Goal: Task Accomplishment & Management: Manage account settings

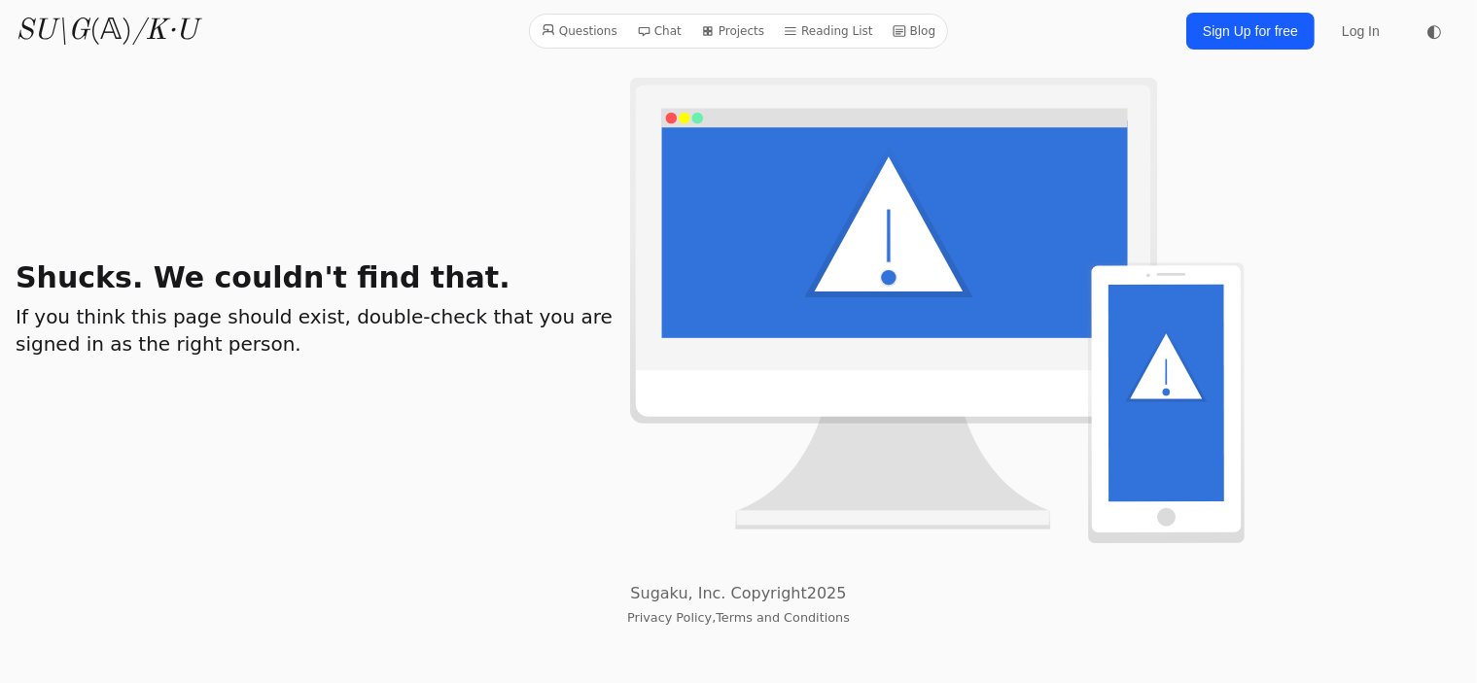
click at [206, 224] on div "Shucks. We couldn't find that. If you think this page should exist, double-chec…" at bounding box center [638, 311] width 1244 height 466
click at [213, 221] on div "Shucks. We couldn't find that. If you think this page should exist, double-chec…" at bounding box center [638, 311] width 1244 height 466
click at [1248, 30] on link "Sign Up for free" at bounding box center [1250, 31] width 128 height 37
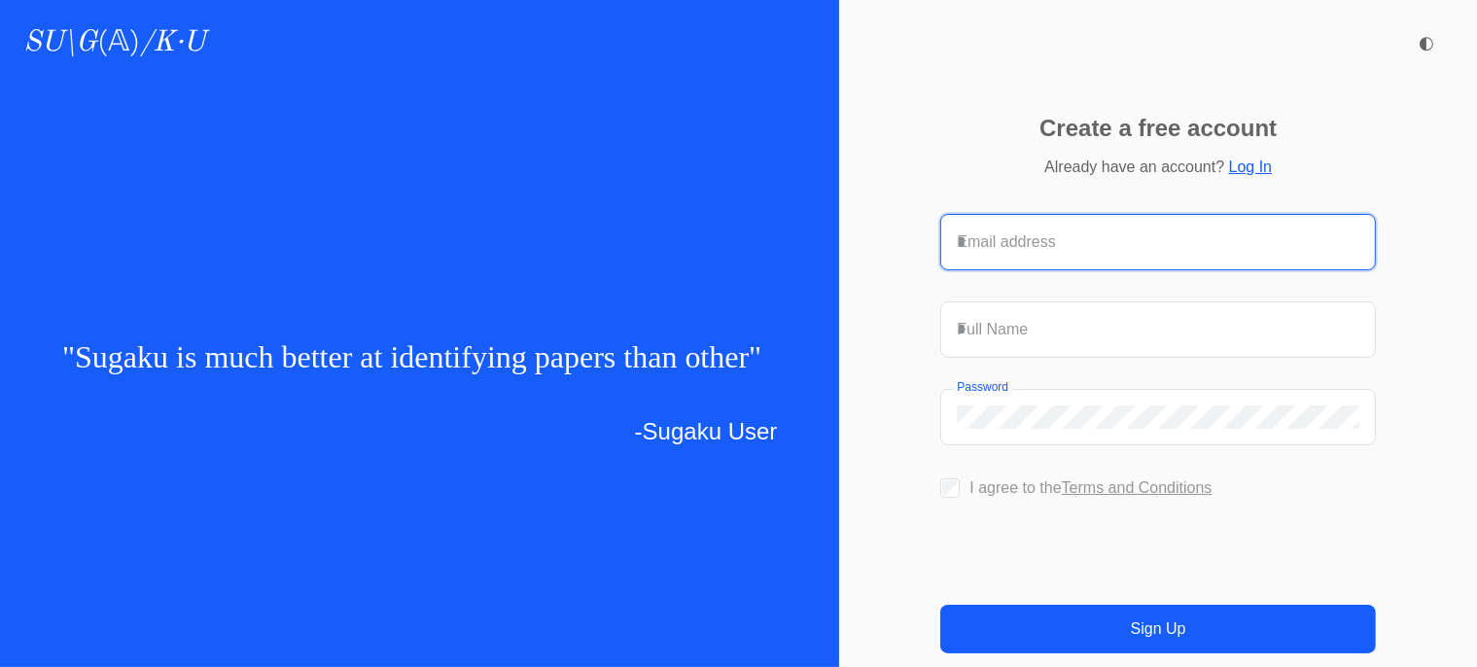
click at [1009, 230] on input "Email address" at bounding box center [1158, 241] width 403 height 23
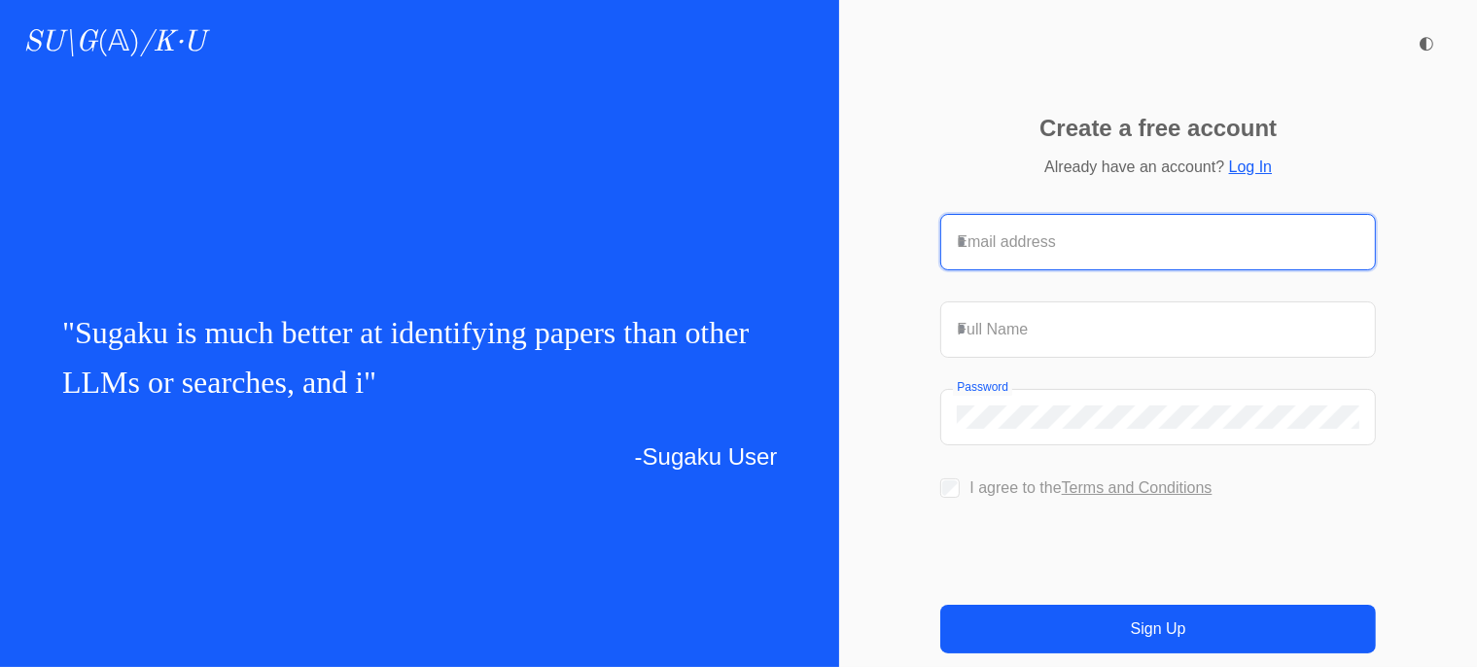
type input "**********"
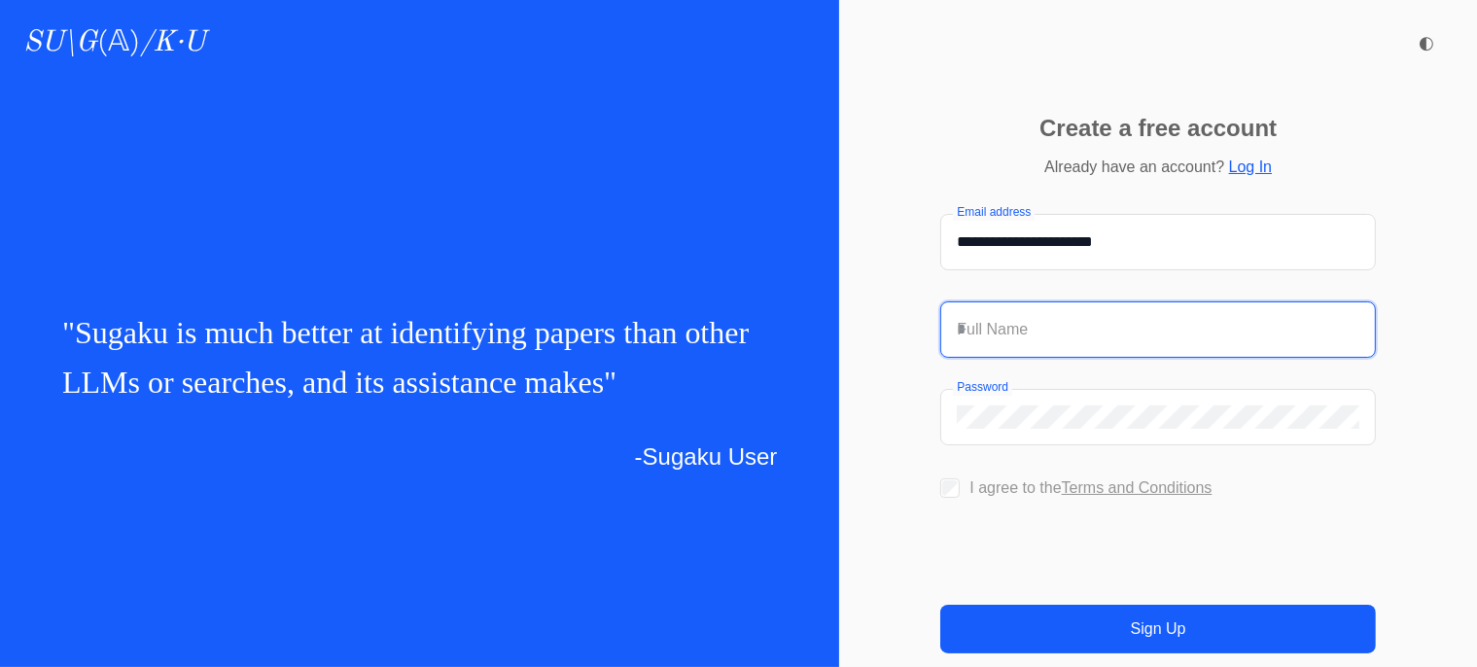
click at [957, 318] on input "Full Name" at bounding box center [1158, 329] width 403 height 23
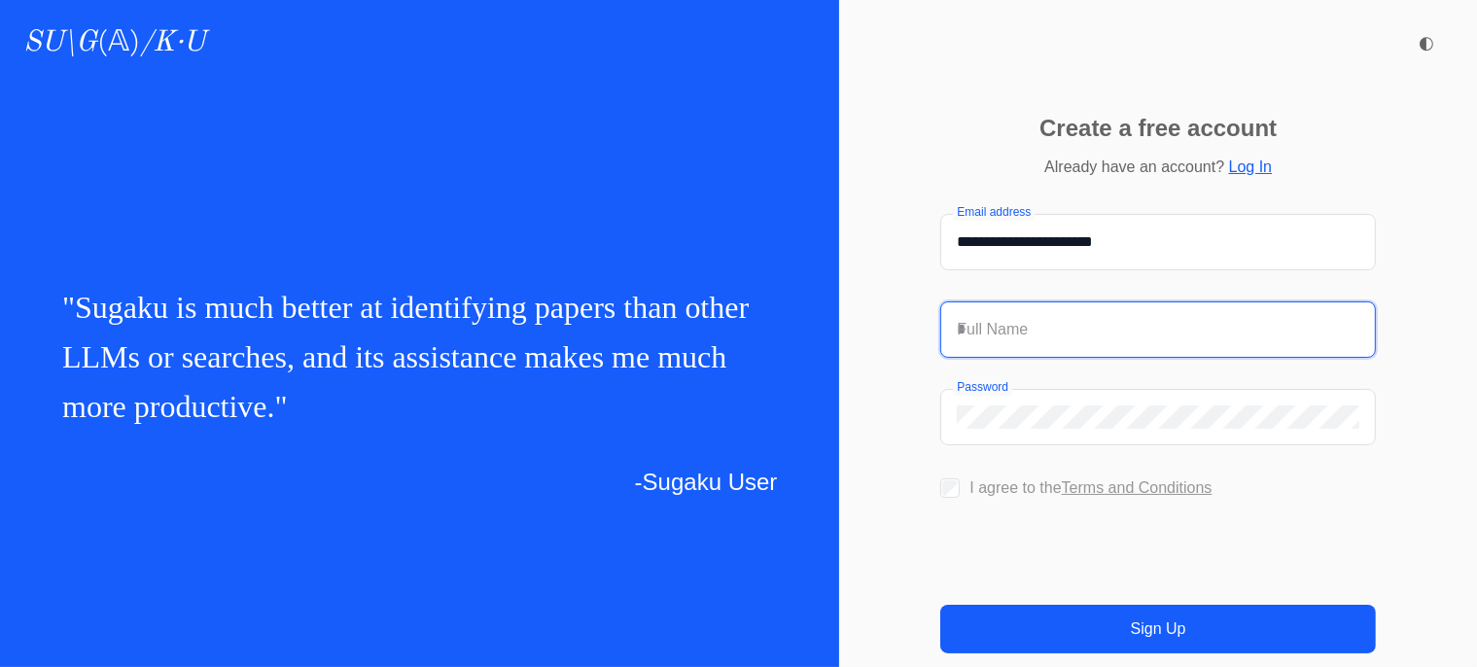
type input "*"
type input "**********"
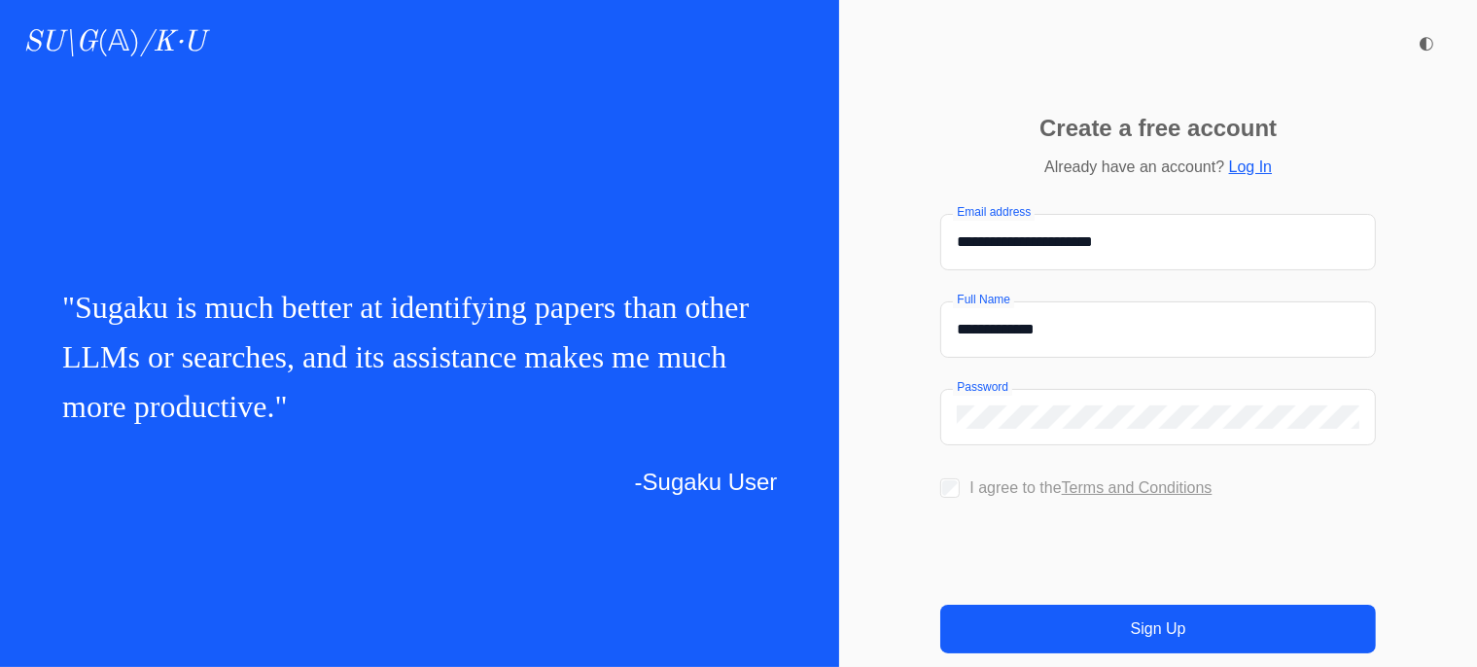
click at [1137, 479] on link "Terms and Conditions" at bounding box center [1137, 487] width 151 height 17
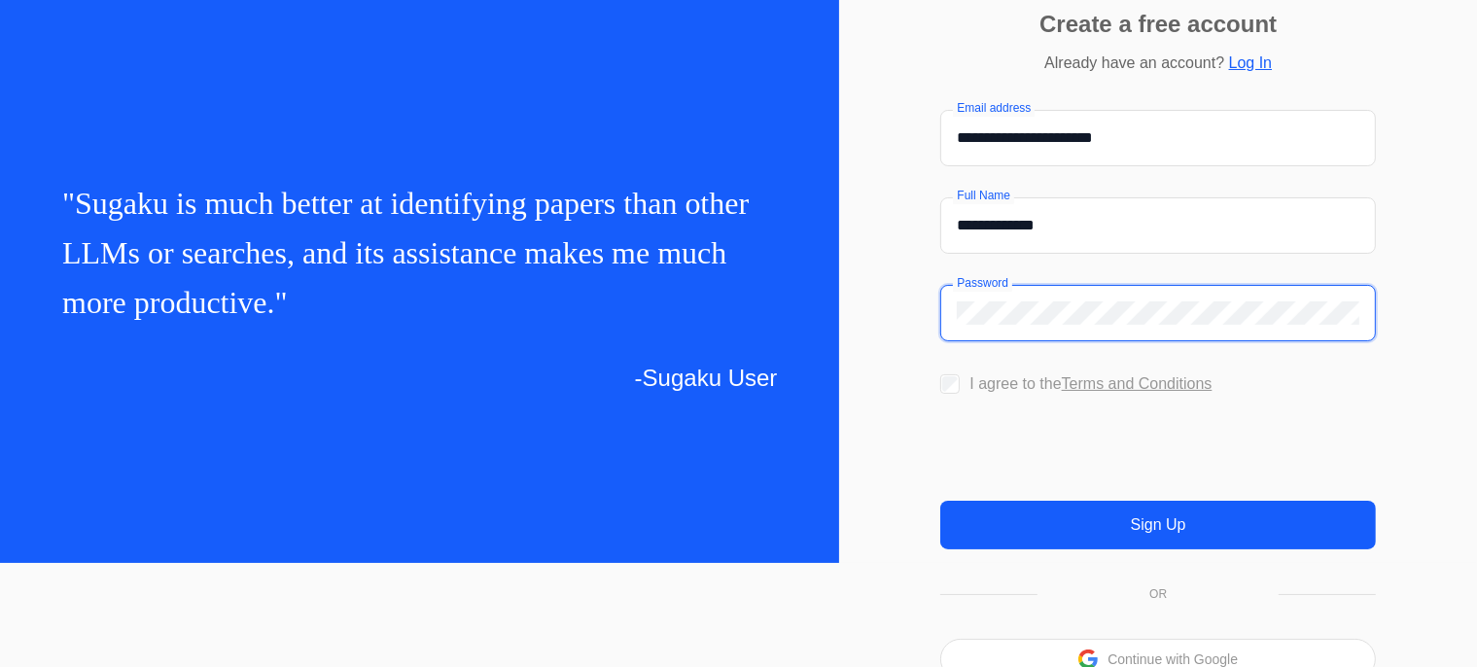
scroll to position [120, 0]
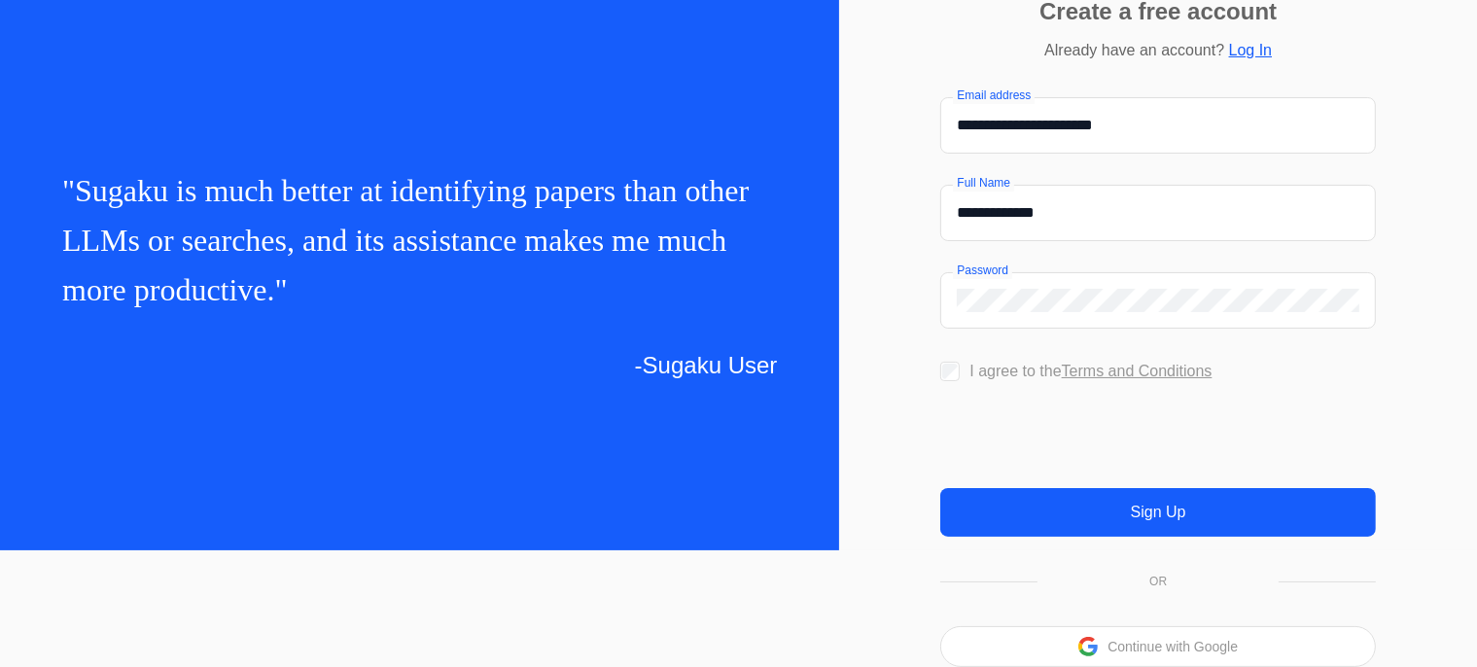
click at [1147, 537] on button "Sign Up" at bounding box center [1158, 512] width 436 height 49
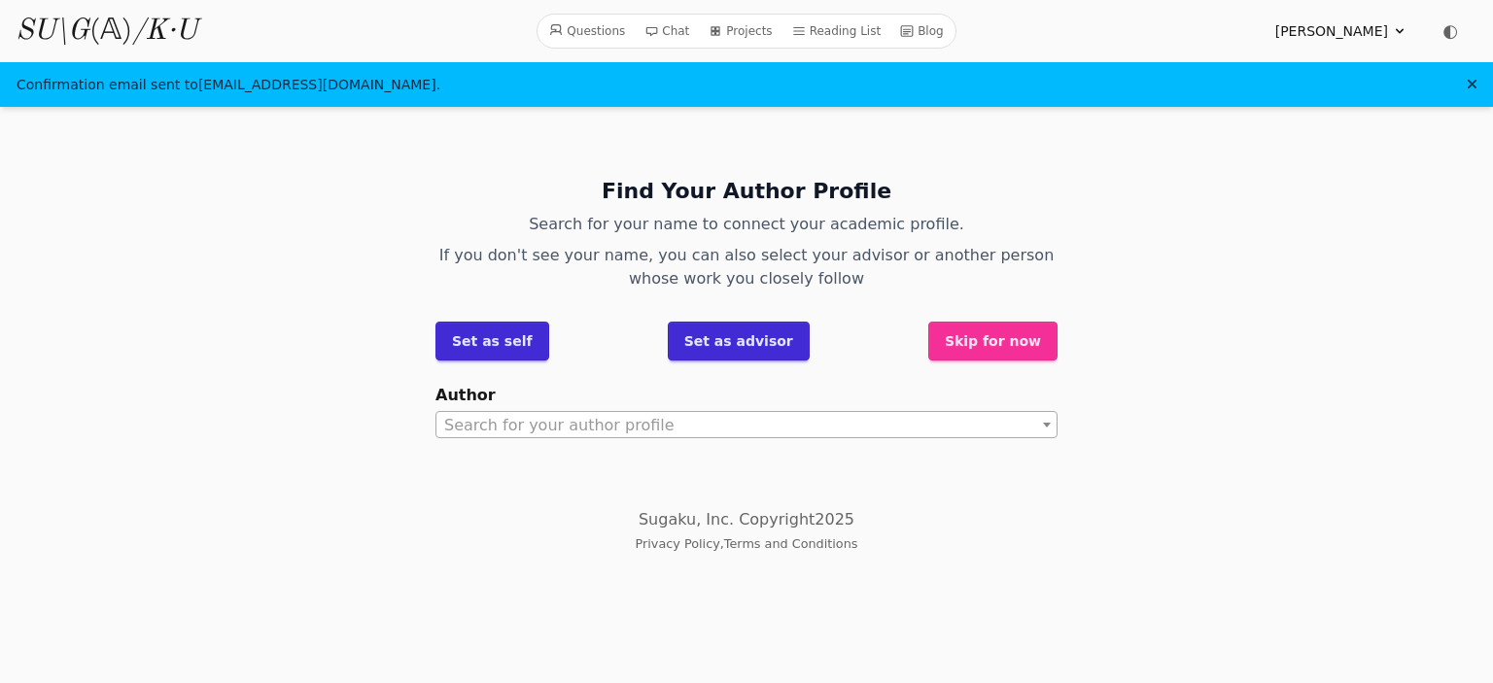
drag, startPoint x: 626, startPoint y: 193, endPoint x: 867, endPoint y: 193, distance: 241.1
click at [867, 193] on h2 "Find Your Author Profile" at bounding box center [747, 191] width 622 height 28
copy h2 "Find Your Author Profile"
drag, startPoint x: 645, startPoint y: 262, endPoint x: 826, endPoint y: 279, distance: 182.6
click at [826, 279] on p "If you don't see your name, you can also select your advisor or another person …" at bounding box center [747, 267] width 622 height 47
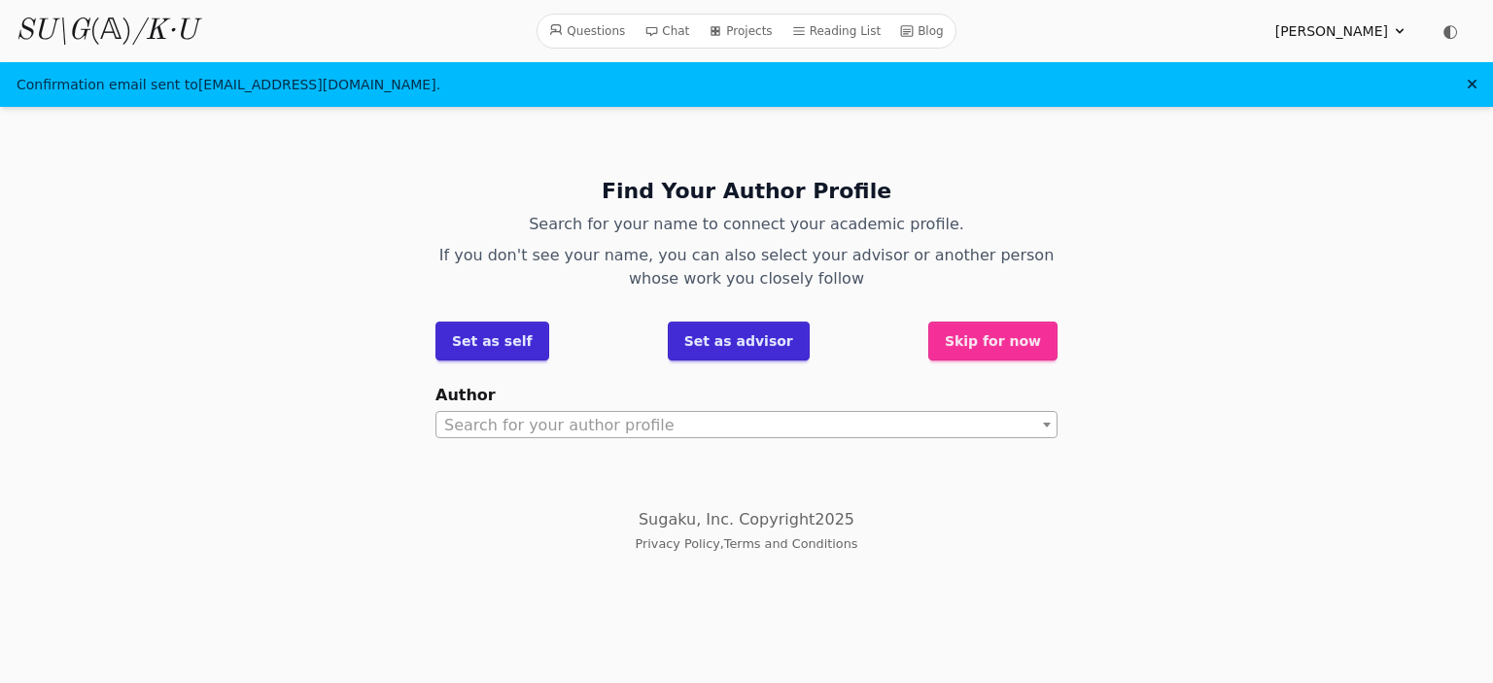
copy p "you can also select your advisor or another person whose work you closely follow"
click at [1062, 214] on div "Find Your Author Profile Search for your name to connect your academic profile.…" at bounding box center [746, 304] width 653 height 332
click at [1000, 345] on button "Skip for now" at bounding box center [992, 341] width 129 height 39
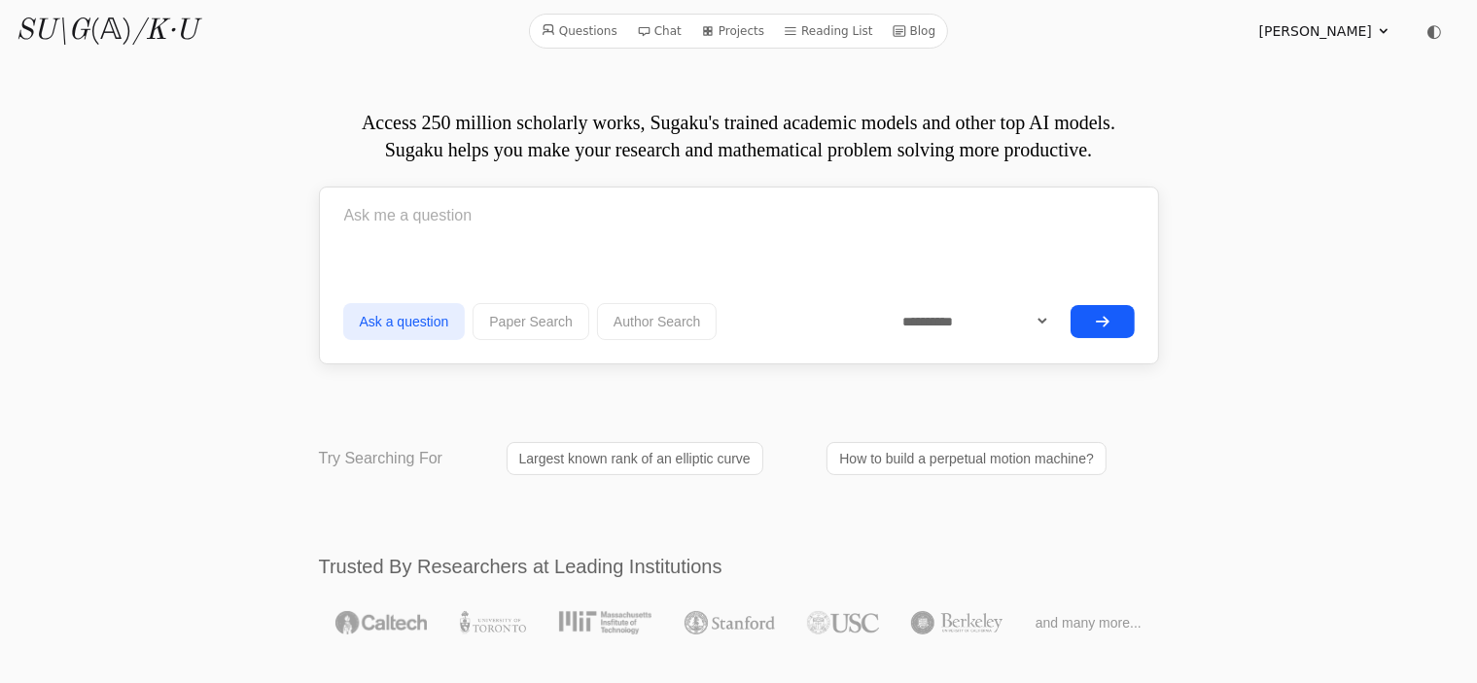
drag, startPoint x: 349, startPoint y: 123, endPoint x: 782, endPoint y: 152, distance: 433.6
click at [782, 152] on p "Access 250 million scholarly works, Sugaku's trained academic models and other …" at bounding box center [739, 136] width 840 height 54
copy p "Access 250 million scholarly works, Sugaku's trained academic models and other …"
drag, startPoint x: 333, startPoint y: 177, endPoint x: 1155, endPoint y: 175, distance: 821.5
click at [1155, 163] on p "Access 250 million scholarly works, Sugaku's trained academic models and other …" at bounding box center [739, 136] width 840 height 54
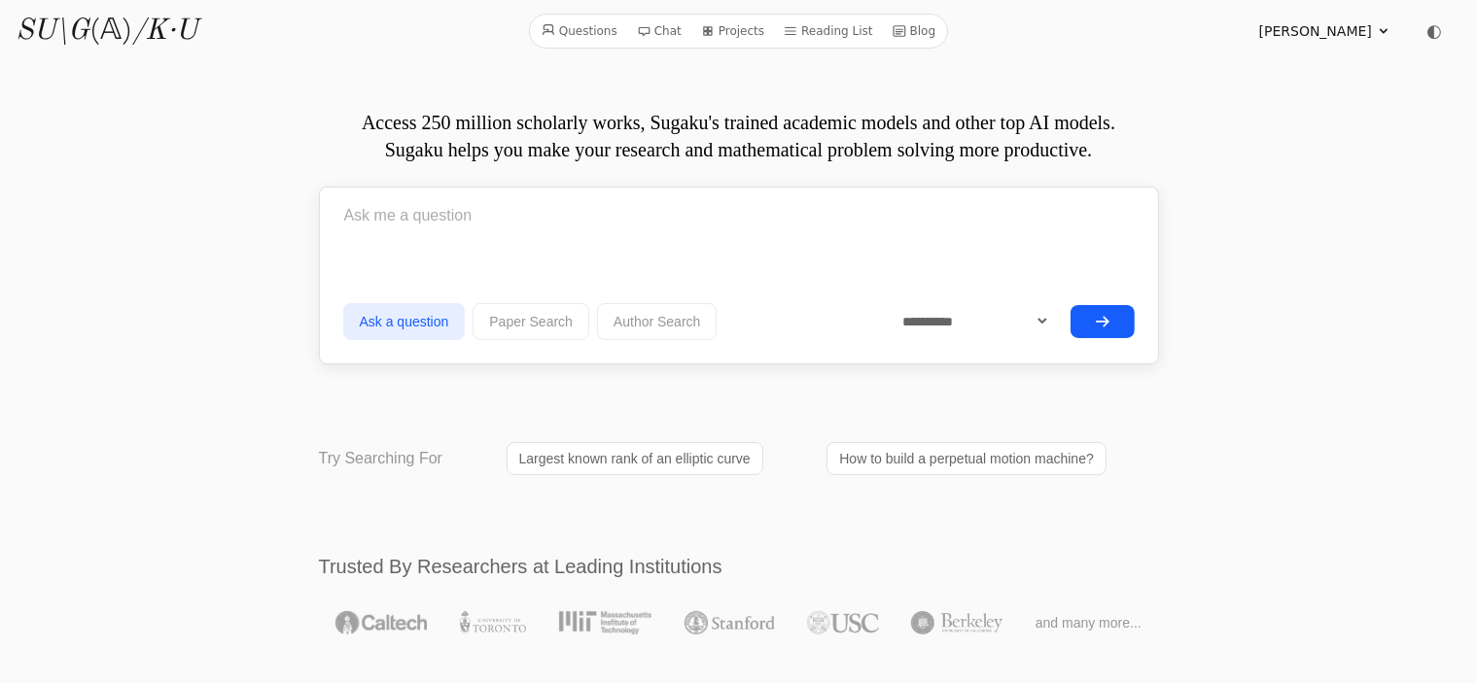
copy p "Sugaku helps you make your research and mathematical problem solving more produ…"
click at [1377, 37] on icon at bounding box center [1384, 31] width 16 height 16
click at [1229, 77] on link "Profile" at bounding box center [1290, 74] width 187 height 36
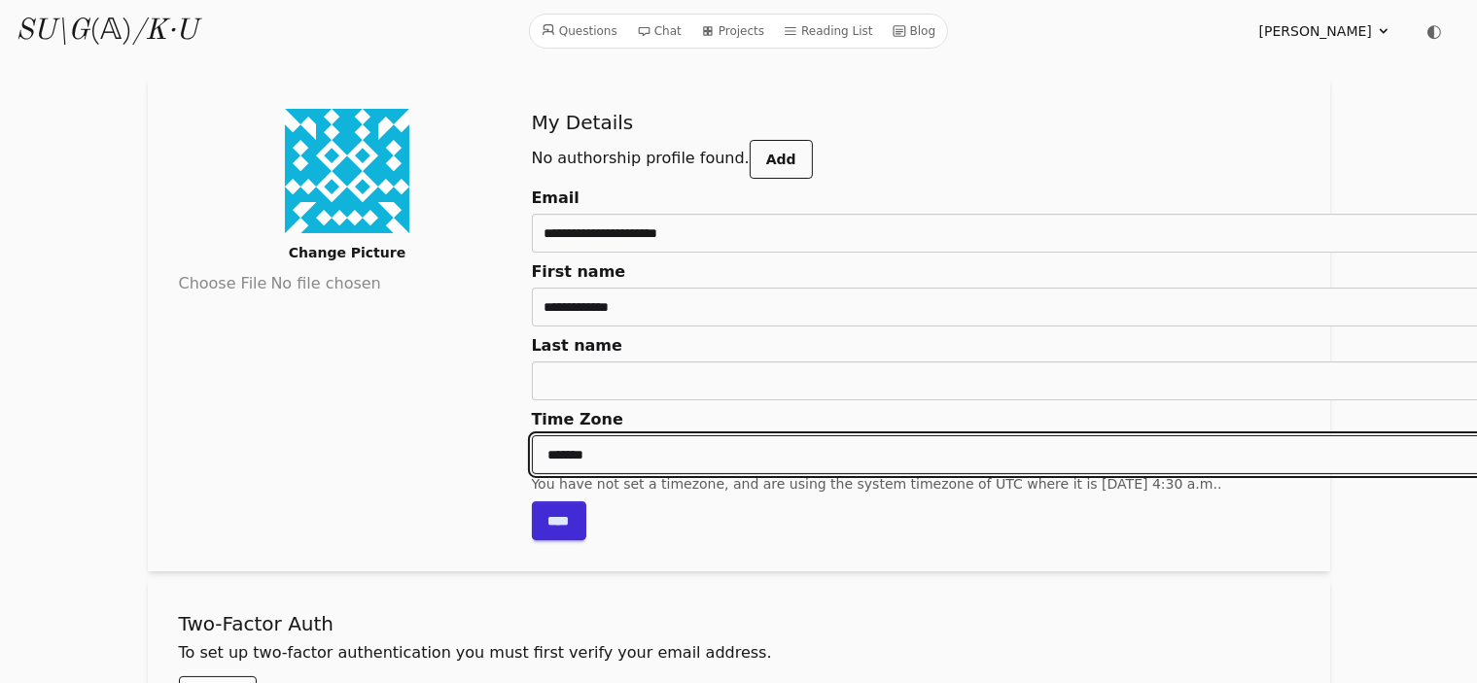
click at [532, 452] on select "**********" at bounding box center [1031, 455] width 998 height 39
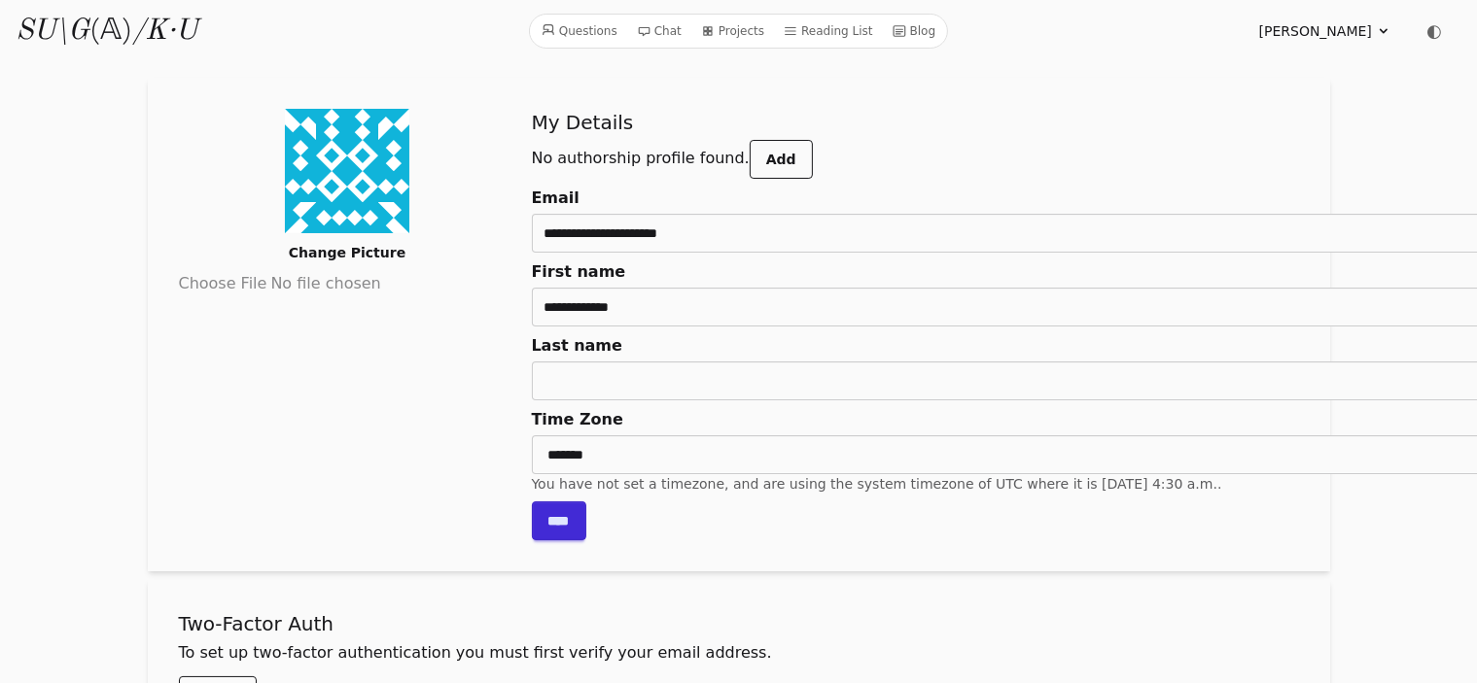
click at [263, 346] on div "Change Picture" at bounding box center [347, 325] width 337 height 432
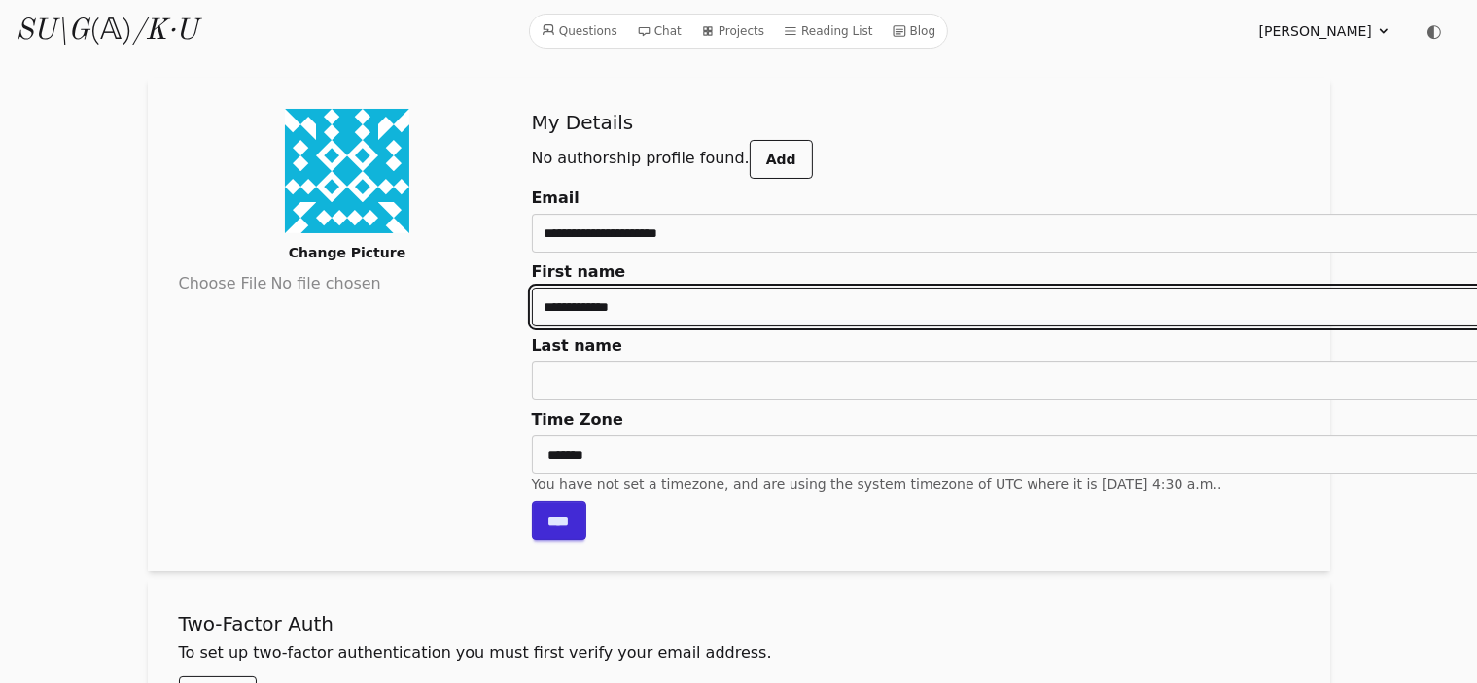
drag, startPoint x: 467, startPoint y: 314, endPoint x: 492, endPoint y: 314, distance: 25.3
click at [532, 314] on input "**********" at bounding box center [1031, 307] width 998 height 39
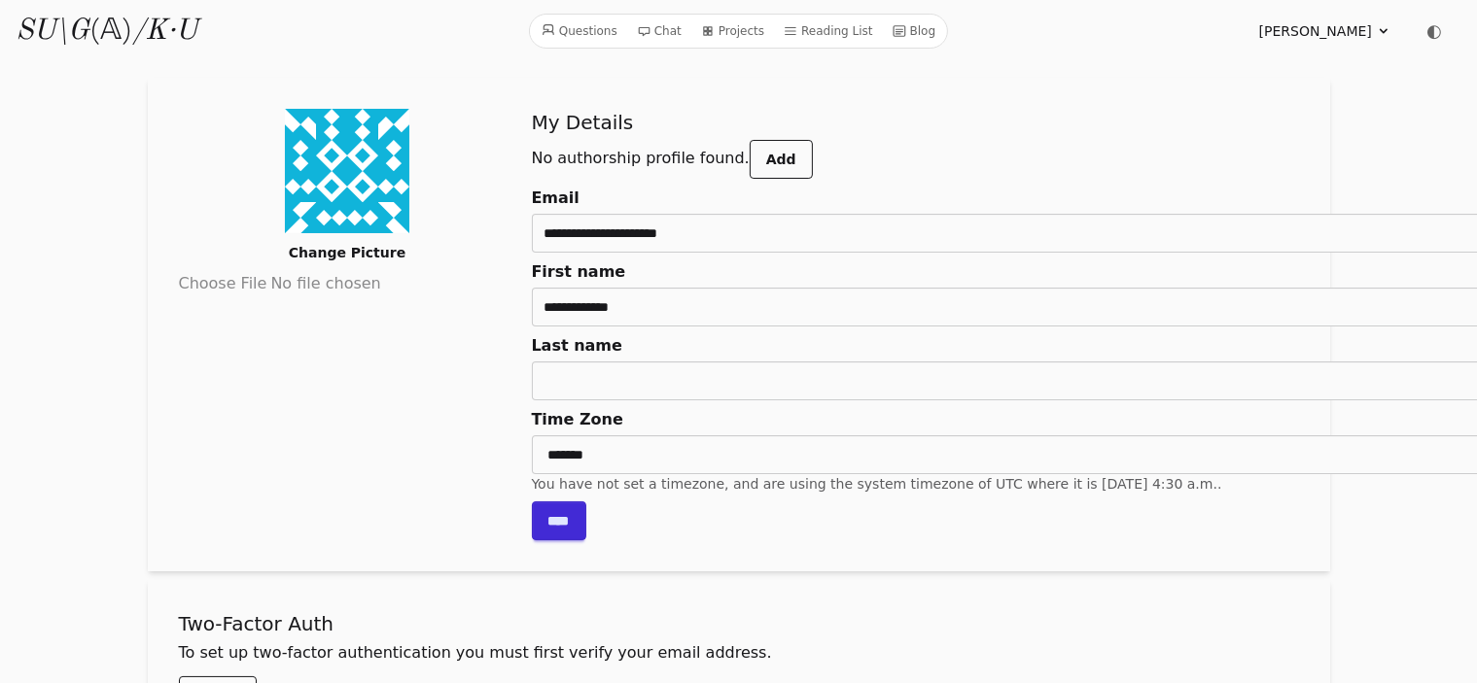
click at [532, 341] on label "Last name" at bounding box center [1031, 345] width 998 height 23
click at [532, 362] on input "Last name" at bounding box center [1031, 381] width 998 height 39
click at [532, 272] on label "First name" at bounding box center [1031, 272] width 998 height 23
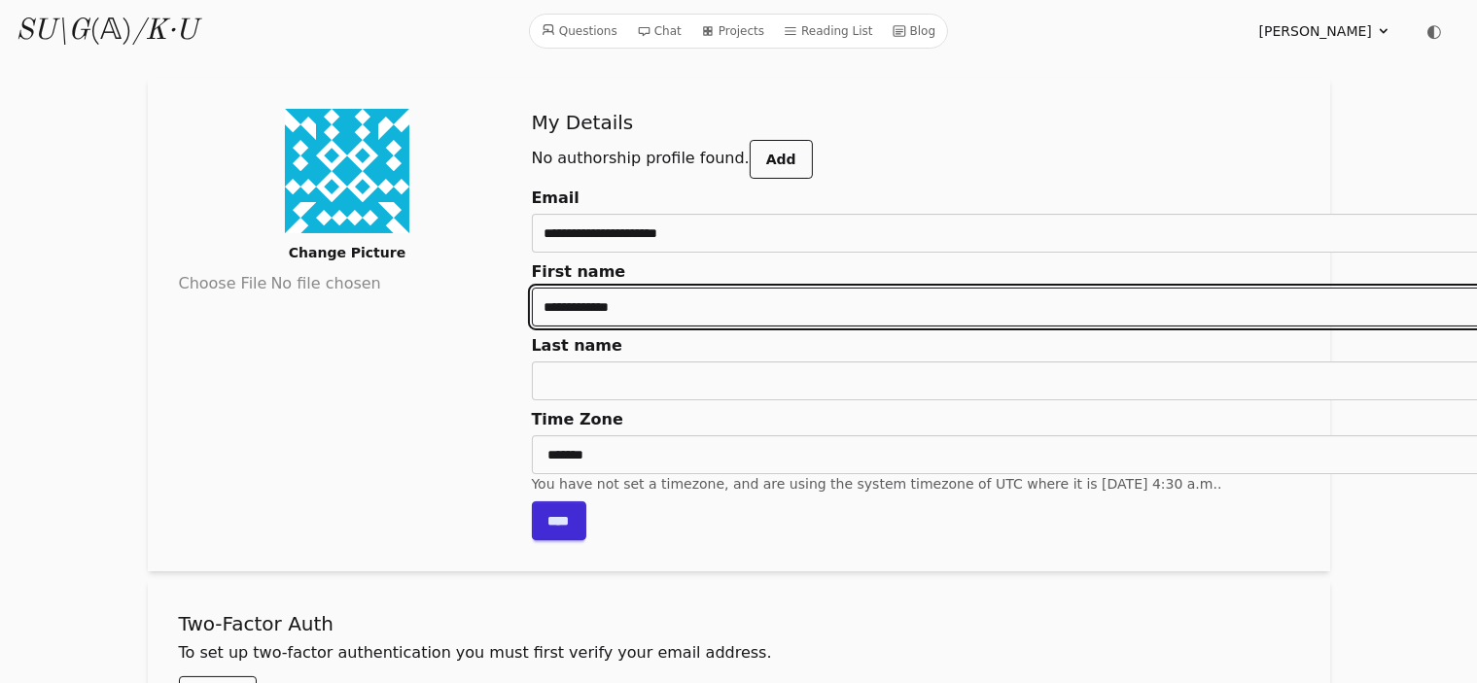
click at [532, 288] on input "**********" at bounding box center [1031, 307] width 998 height 39
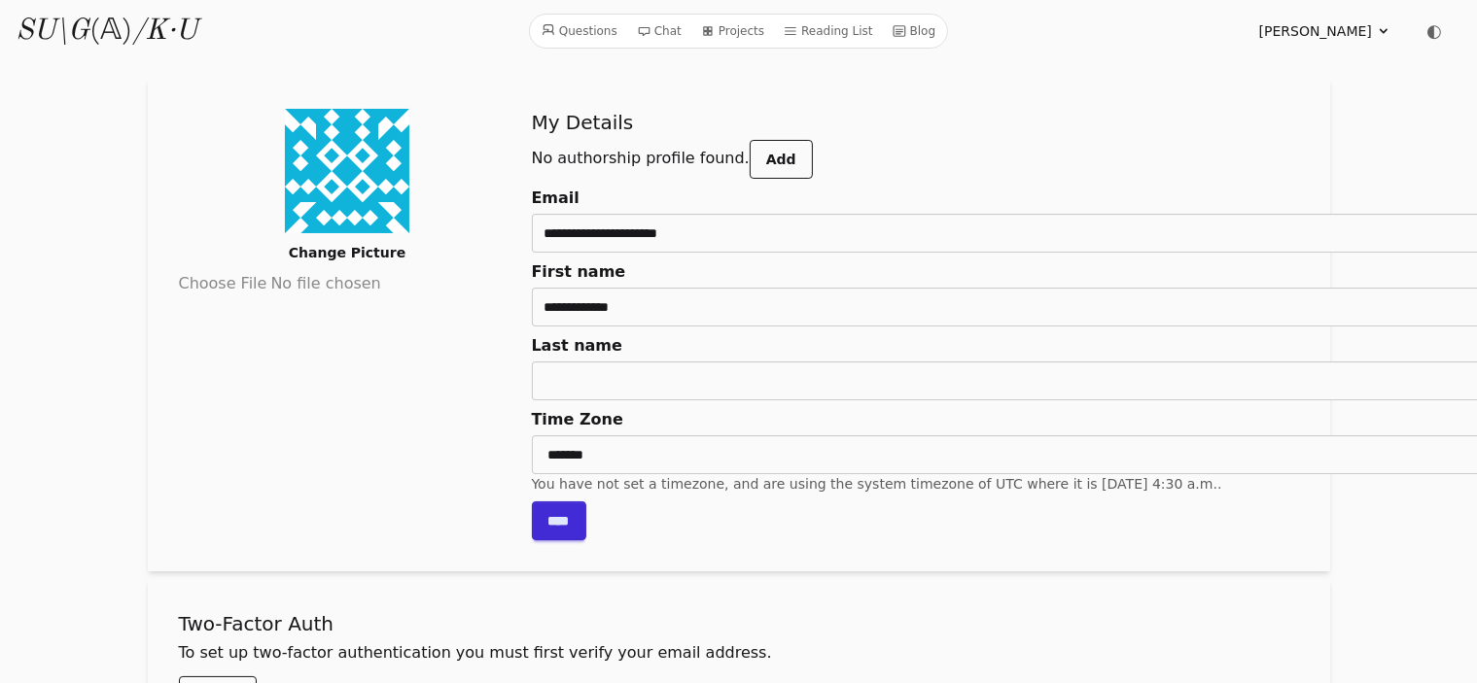
click at [532, 271] on label "First name" at bounding box center [1031, 272] width 998 height 23
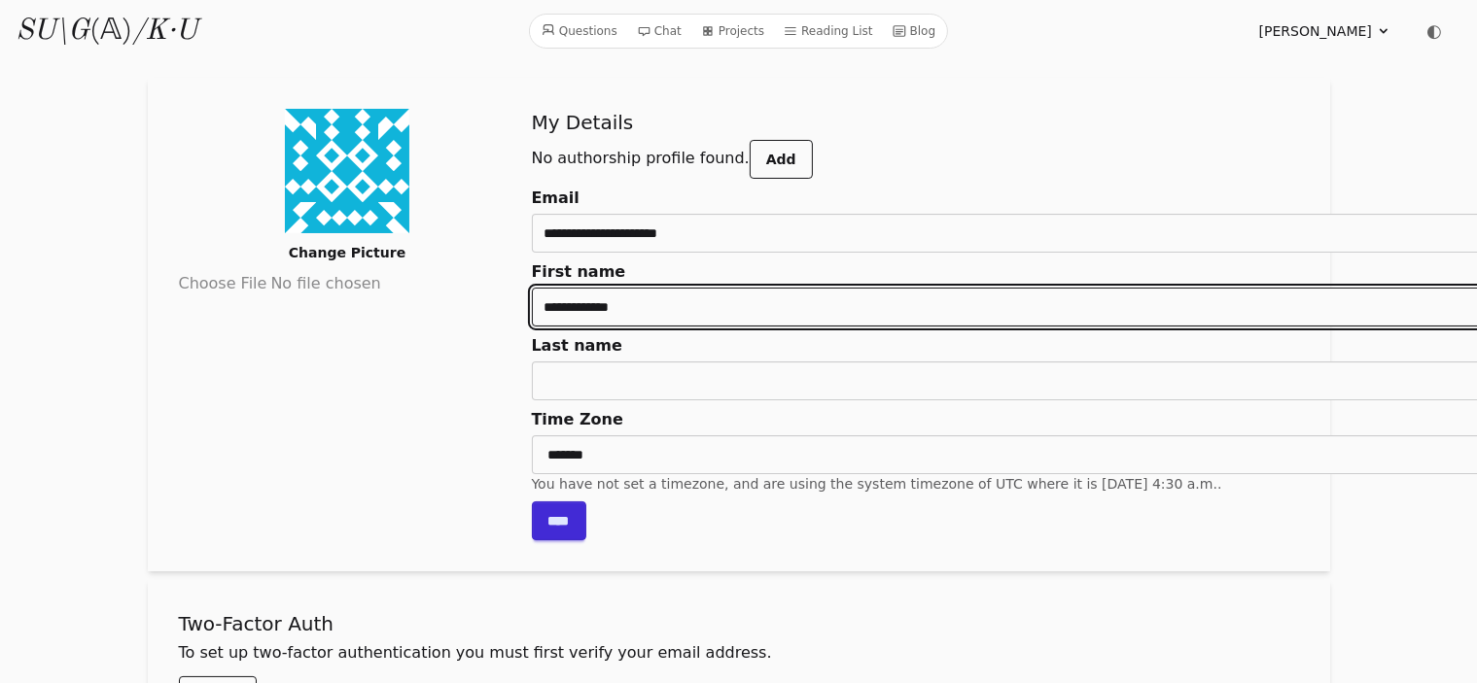
click at [532, 288] on input "**********" at bounding box center [1031, 307] width 998 height 39
click at [536, 309] on input "**********" at bounding box center [1031, 307] width 998 height 39
type input "*******"
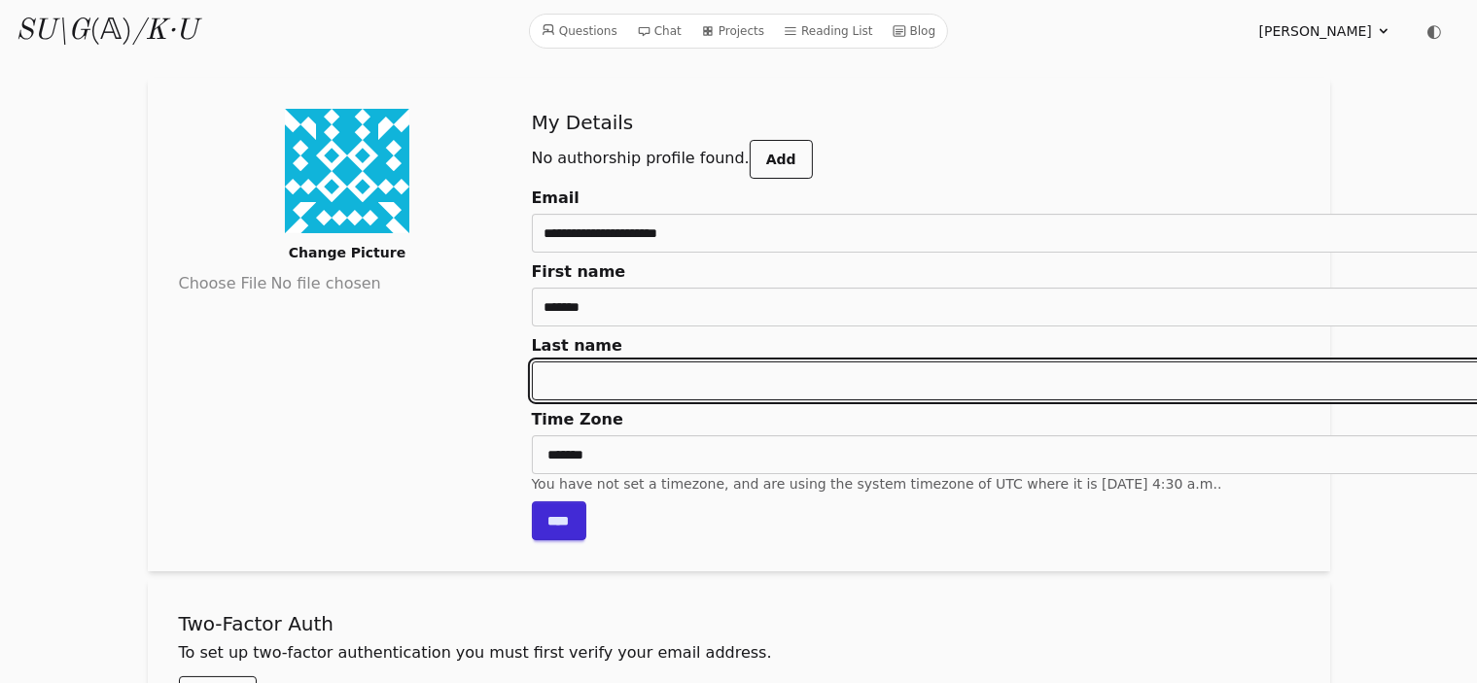
click at [532, 370] on input "Last name" at bounding box center [1031, 381] width 998 height 39
type input "*****"
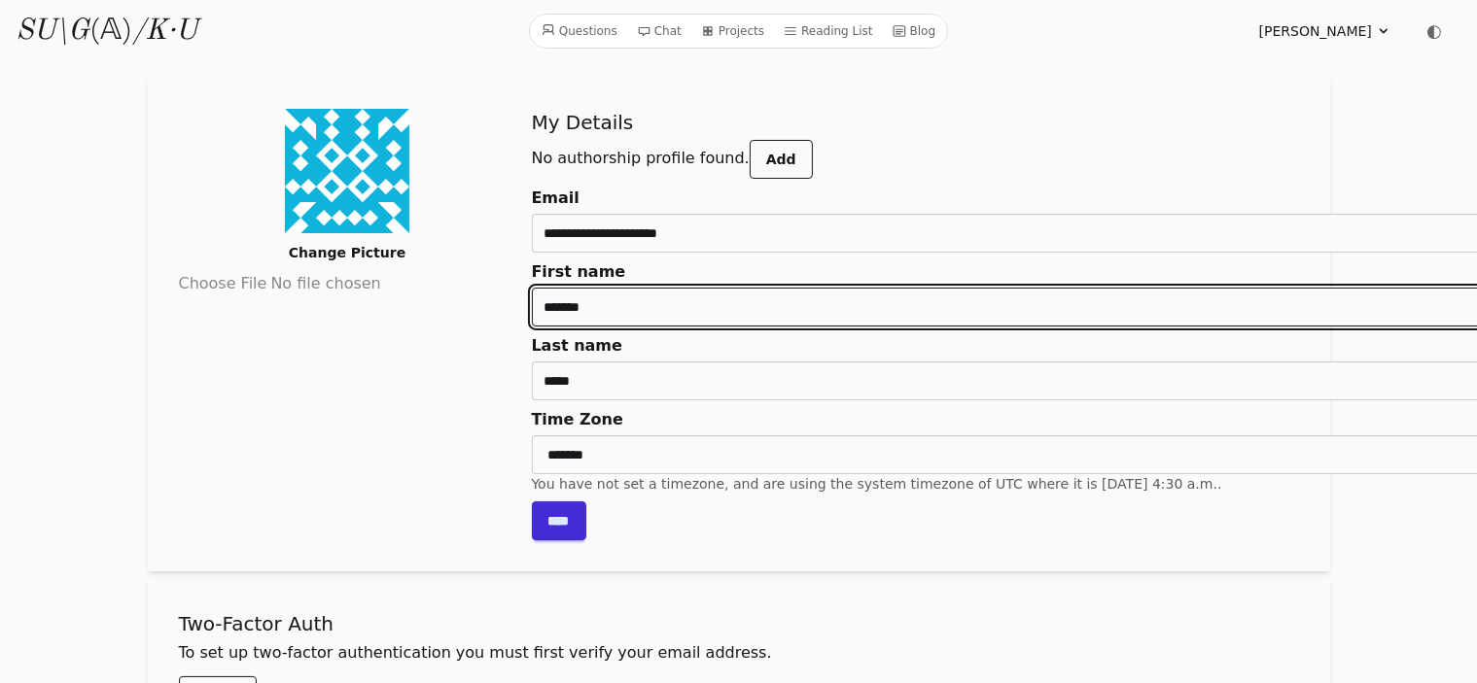
click at [532, 315] on input "*******" at bounding box center [1031, 307] width 998 height 39
click at [532, 312] on input "*******" at bounding box center [1031, 307] width 998 height 39
type input "*******"
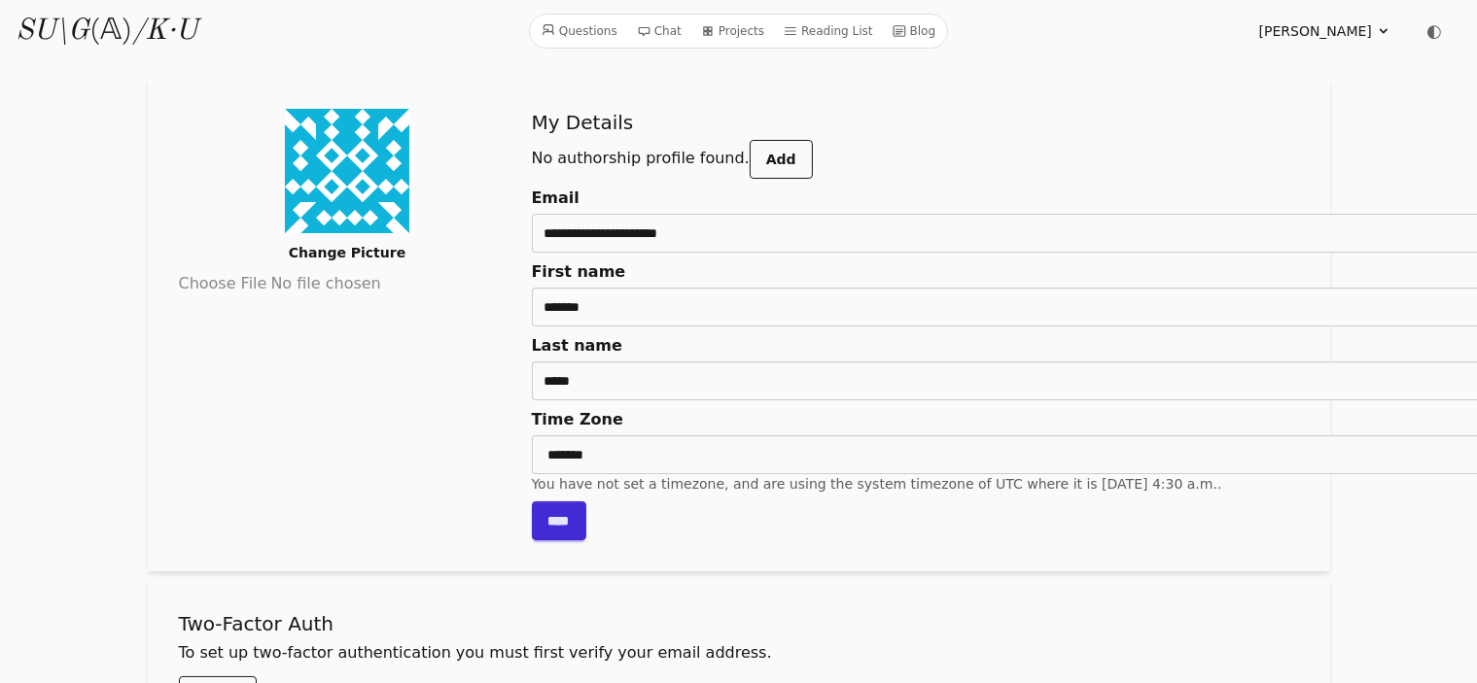
click at [532, 520] on input "****" at bounding box center [559, 521] width 54 height 39
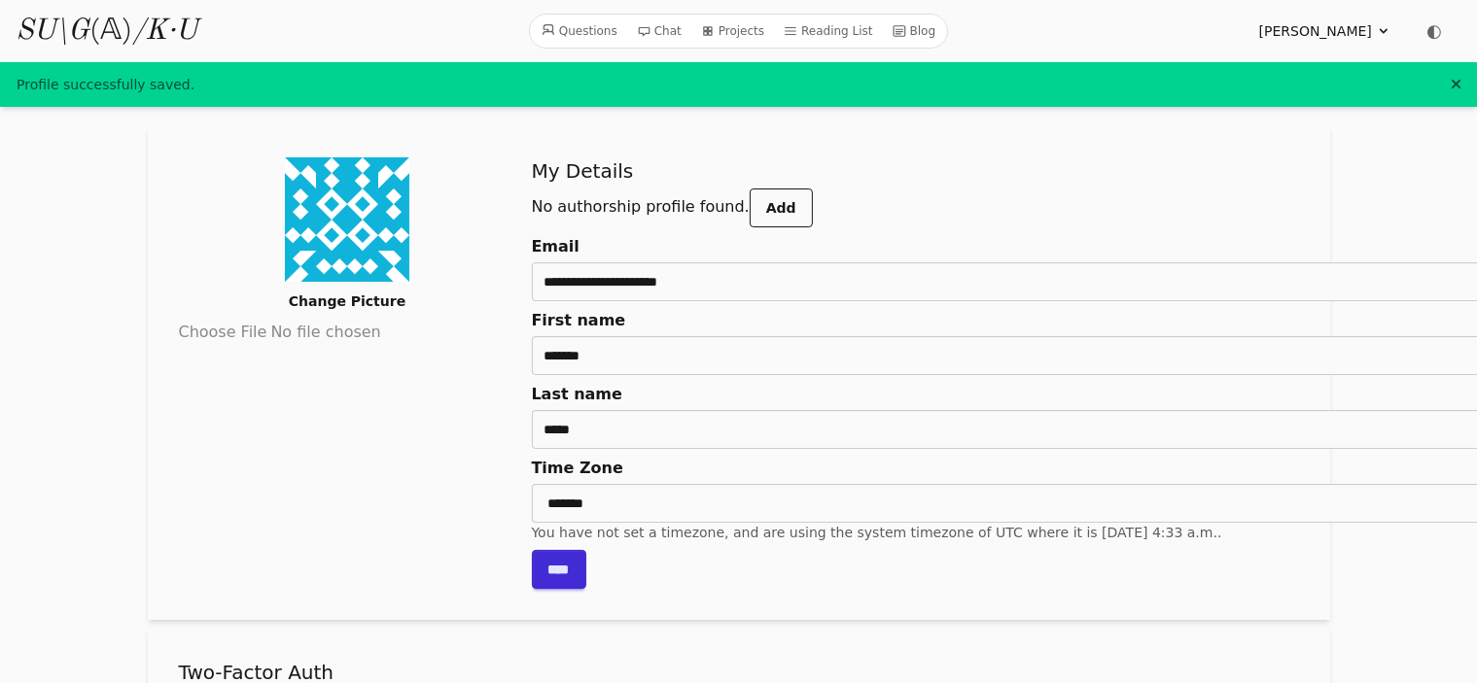
click at [1350, 29] on span "[PERSON_NAME]" at bounding box center [1315, 30] width 113 height 19
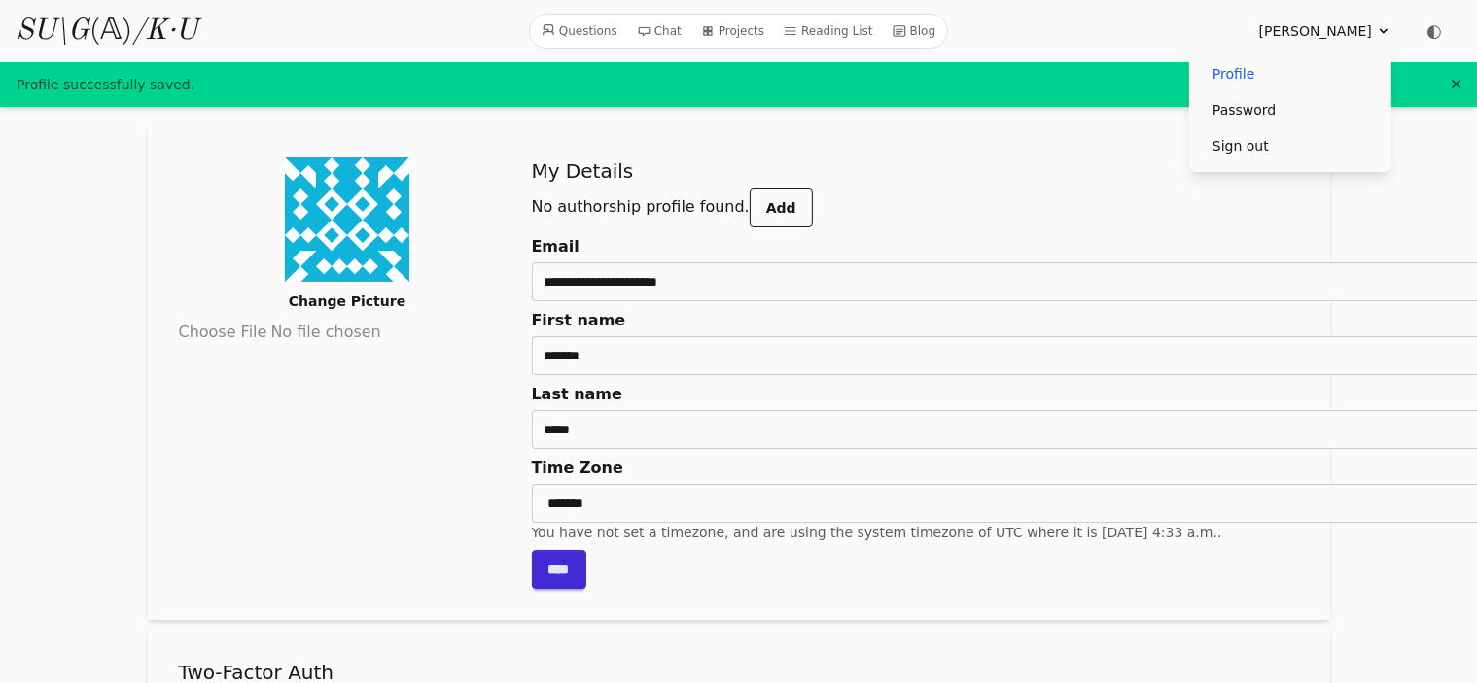
click at [1233, 112] on link "Password" at bounding box center [1290, 110] width 187 height 36
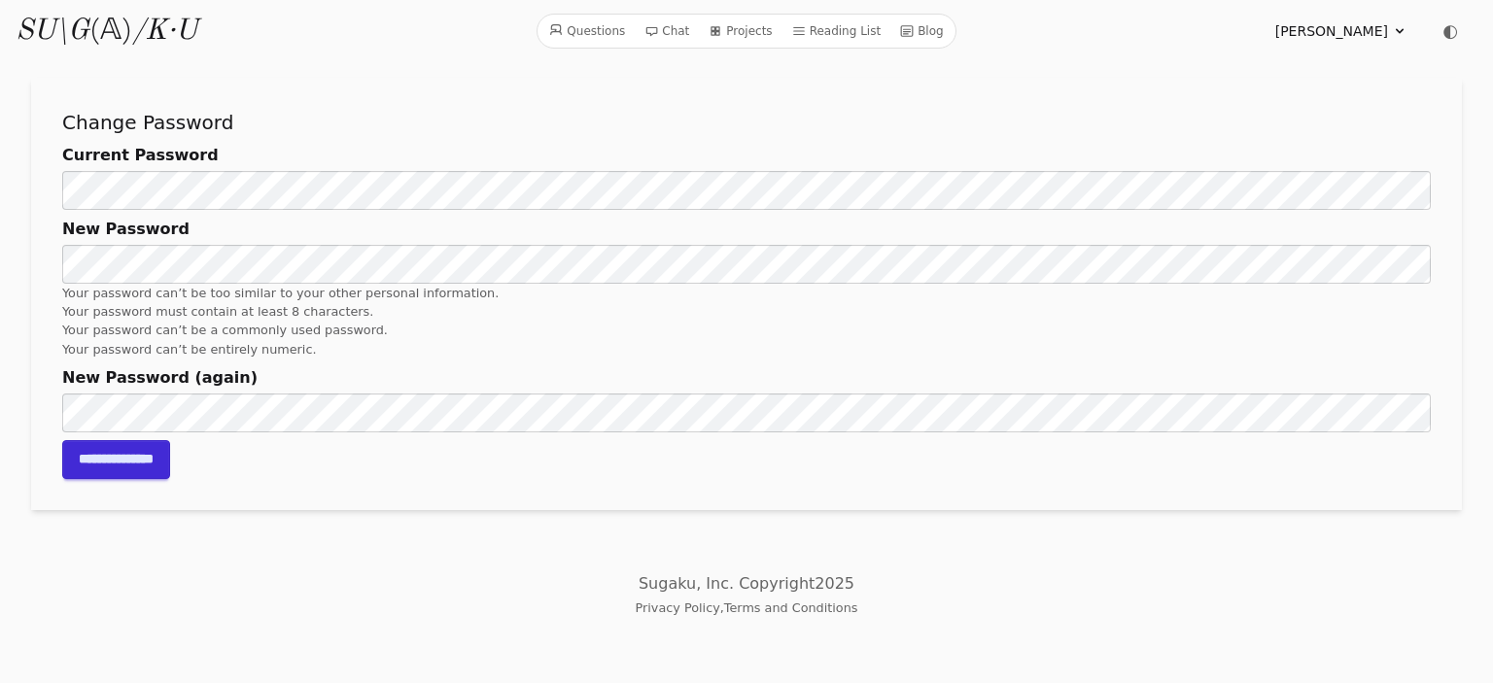
click at [1388, 34] on summary "[PERSON_NAME]" at bounding box center [1342, 30] width 132 height 19
click at [1276, 73] on link "Profile" at bounding box center [1306, 74] width 187 height 36
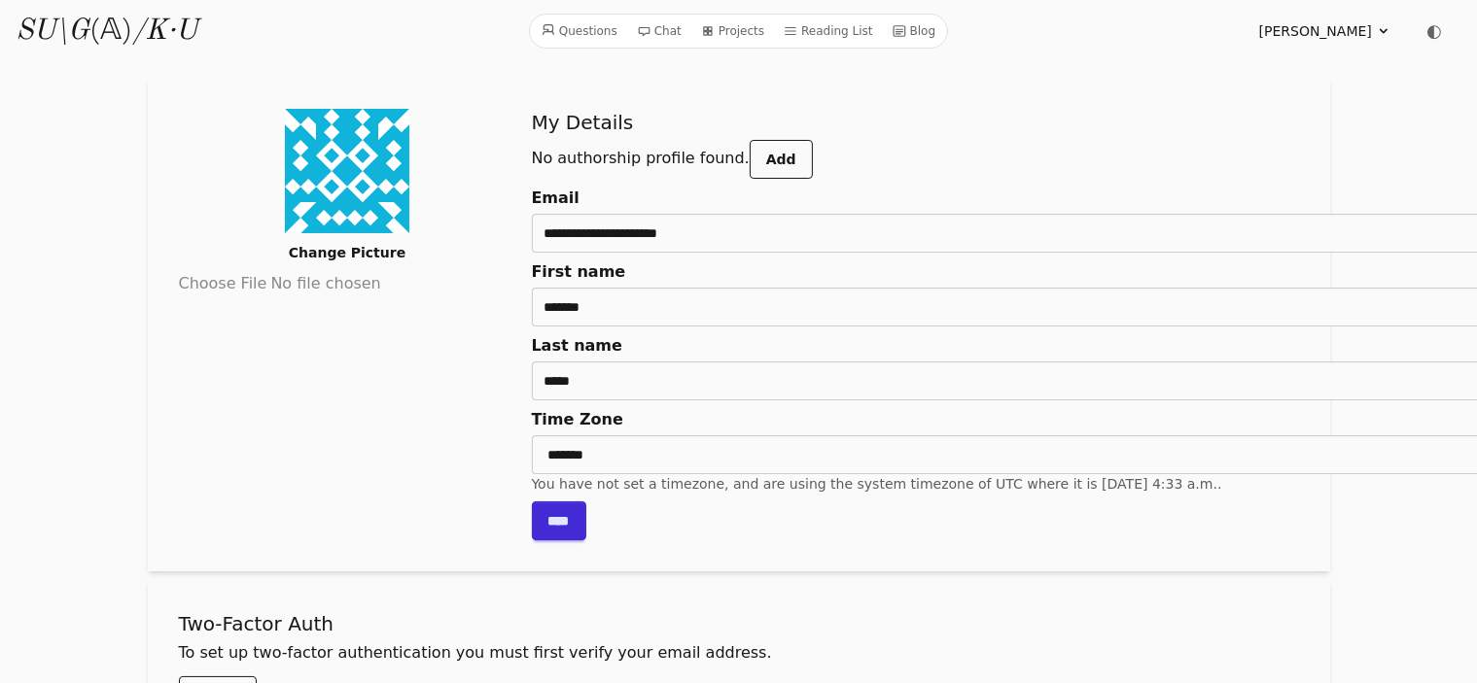
click at [972, 81] on section "**********" at bounding box center [739, 325] width 1182 height 494
click at [841, 120] on h2 "My Details" at bounding box center [1031, 122] width 998 height 27
click at [67, 33] on icon "SU\G" at bounding box center [53, 31] width 74 height 29
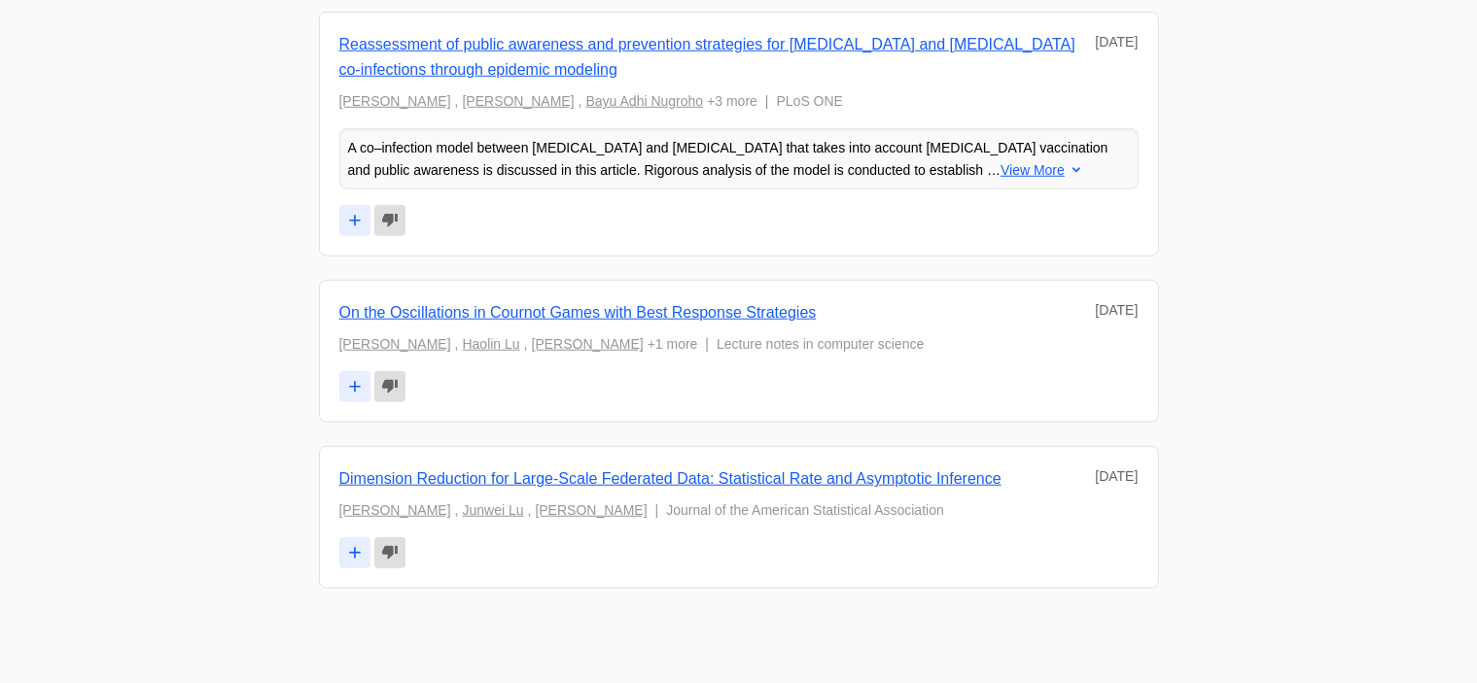
scroll to position [9325, 0]
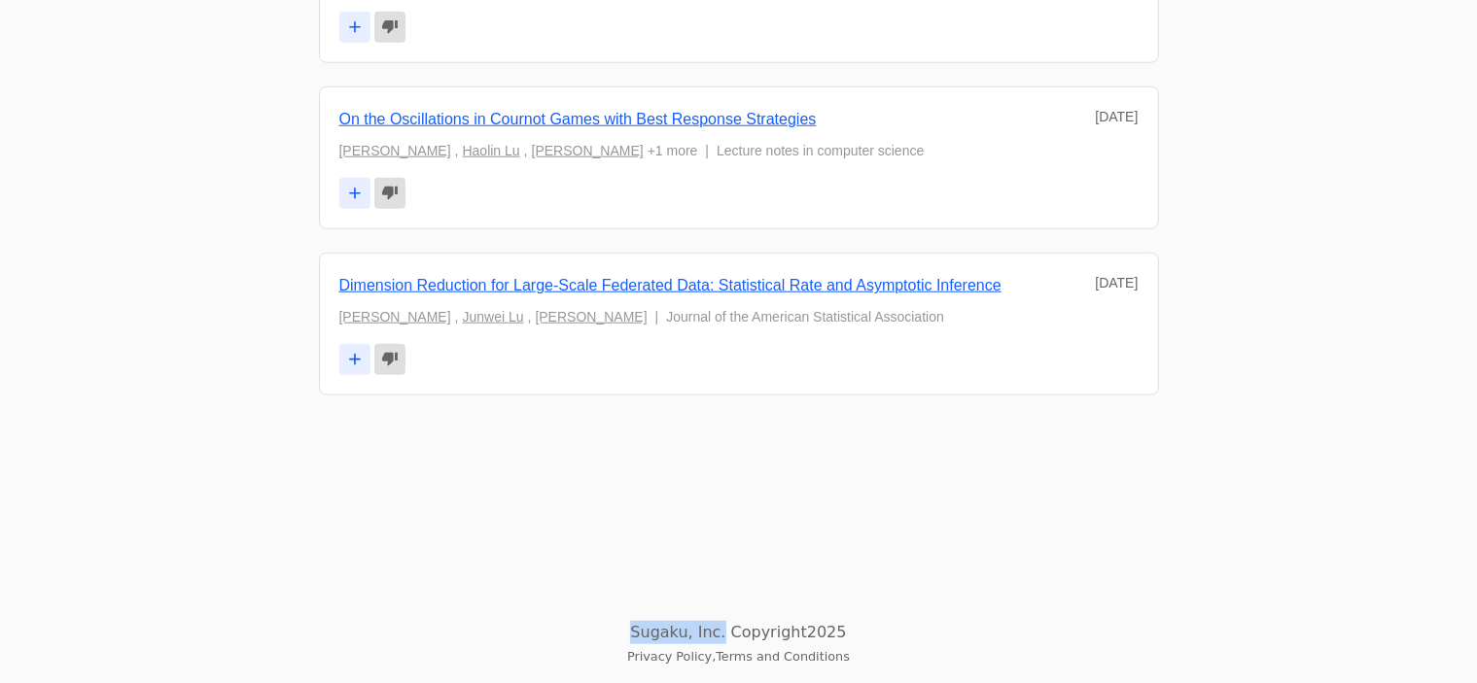
drag, startPoint x: 646, startPoint y: 635, endPoint x: 723, endPoint y: 635, distance: 77.8
click at [723, 635] on p "Sugaku, Inc. Copyright 2025" at bounding box center [738, 632] width 1477 height 23
copy p "Sugaku, Inc."
click at [755, 660] on link "Terms and Conditions" at bounding box center [783, 656] width 134 height 15
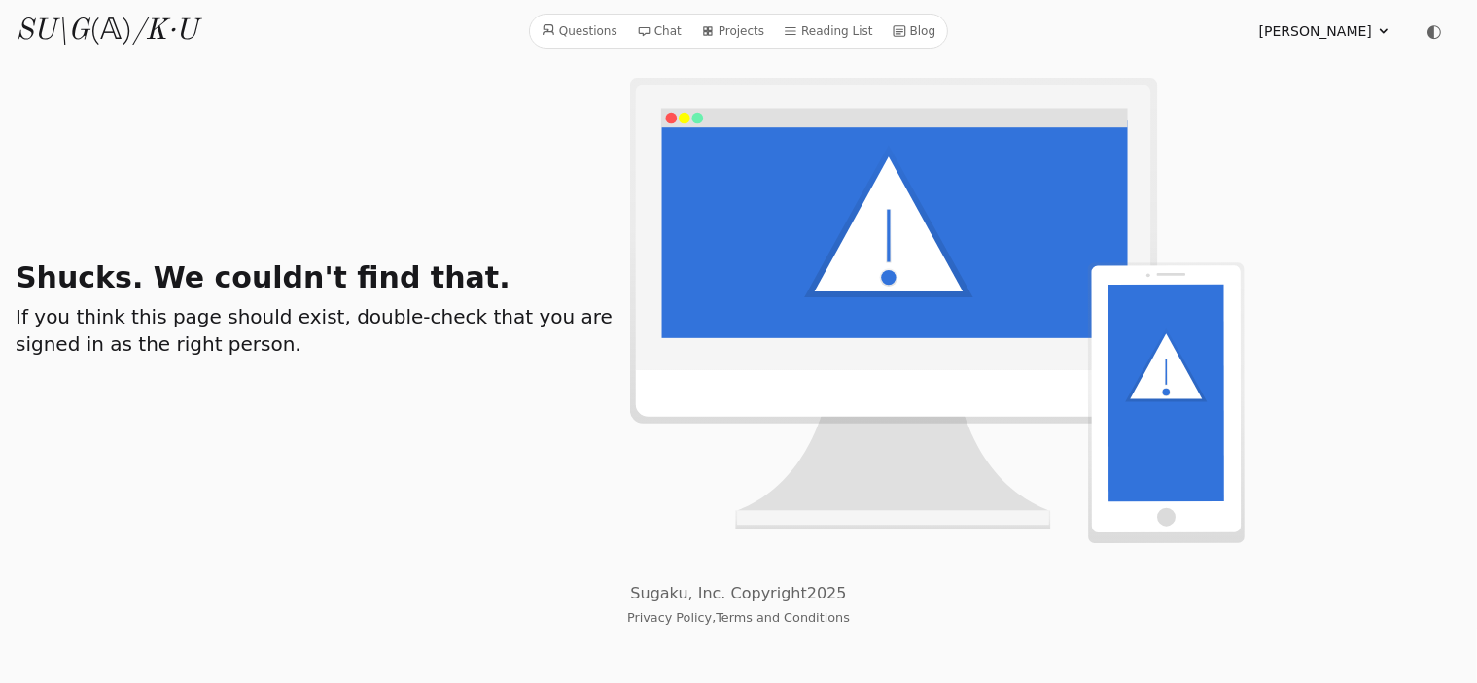
click at [420, 147] on div "Shucks. We couldn't find that. If you think this page should exist, double-chec…" at bounding box center [638, 311] width 1244 height 466
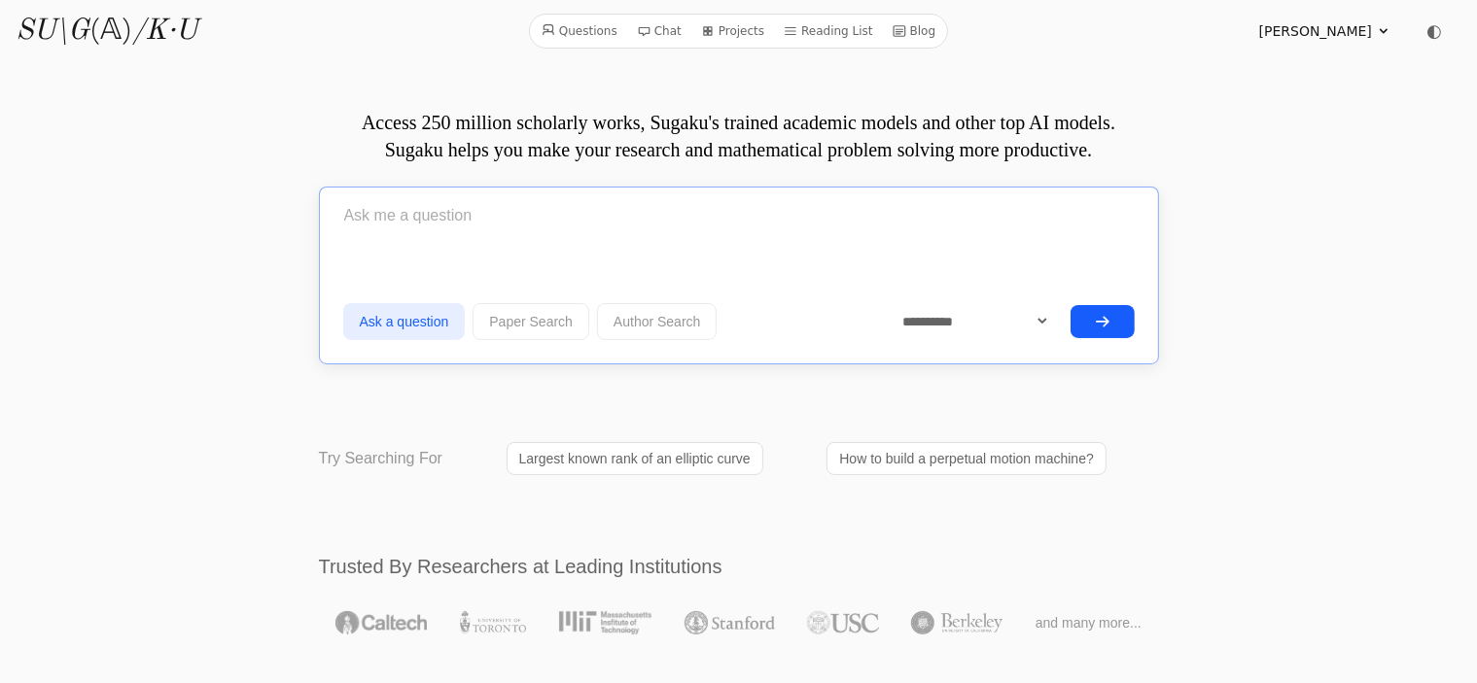
click at [388, 240] on input "text" at bounding box center [738, 216] width 791 height 49
click at [369, 240] on input "text" at bounding box center [738, 216] width 791 height 49
paste input "学びの社会実装"
type input "学びの社会実装"
click at [1088, 338] on button "submit" at bounding box center [1102, 321] width 64 height 33
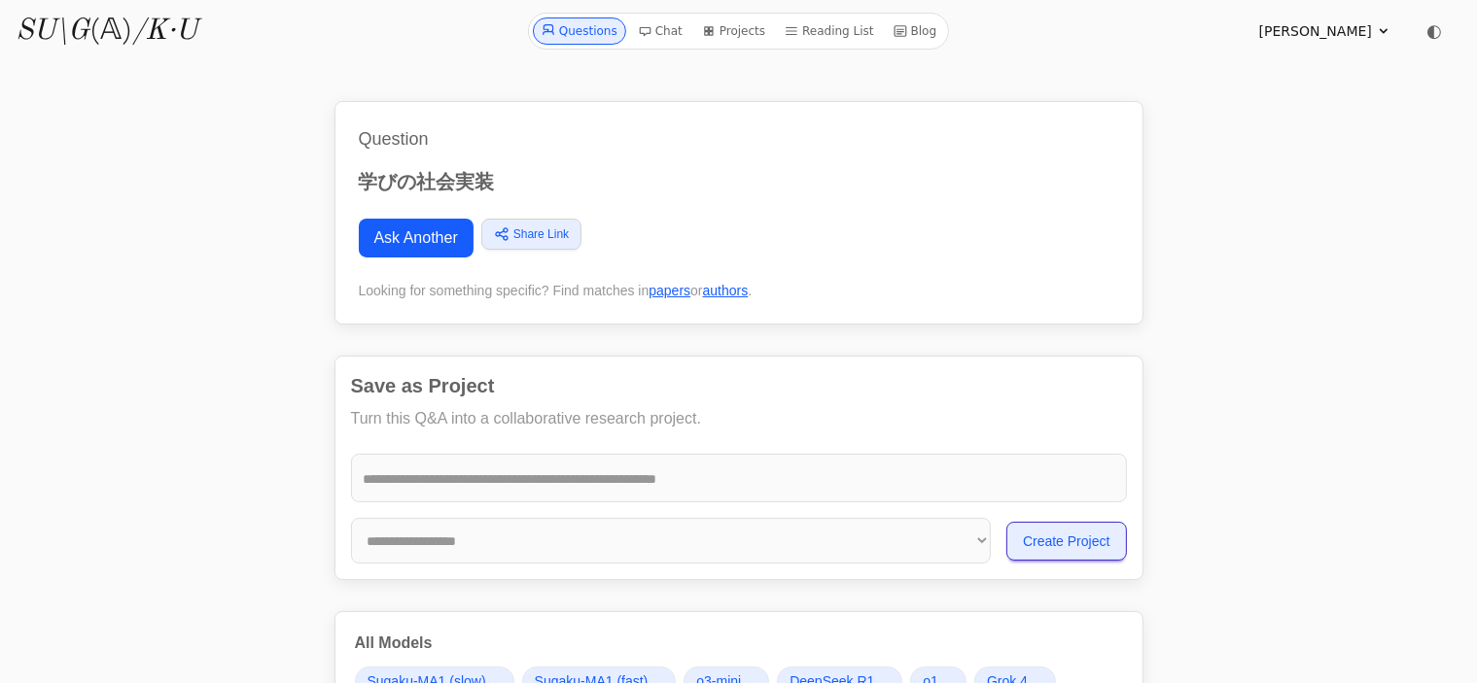
click at [739, 26] on link "Projects" at bounding box center [733, 31] width 79 height 27
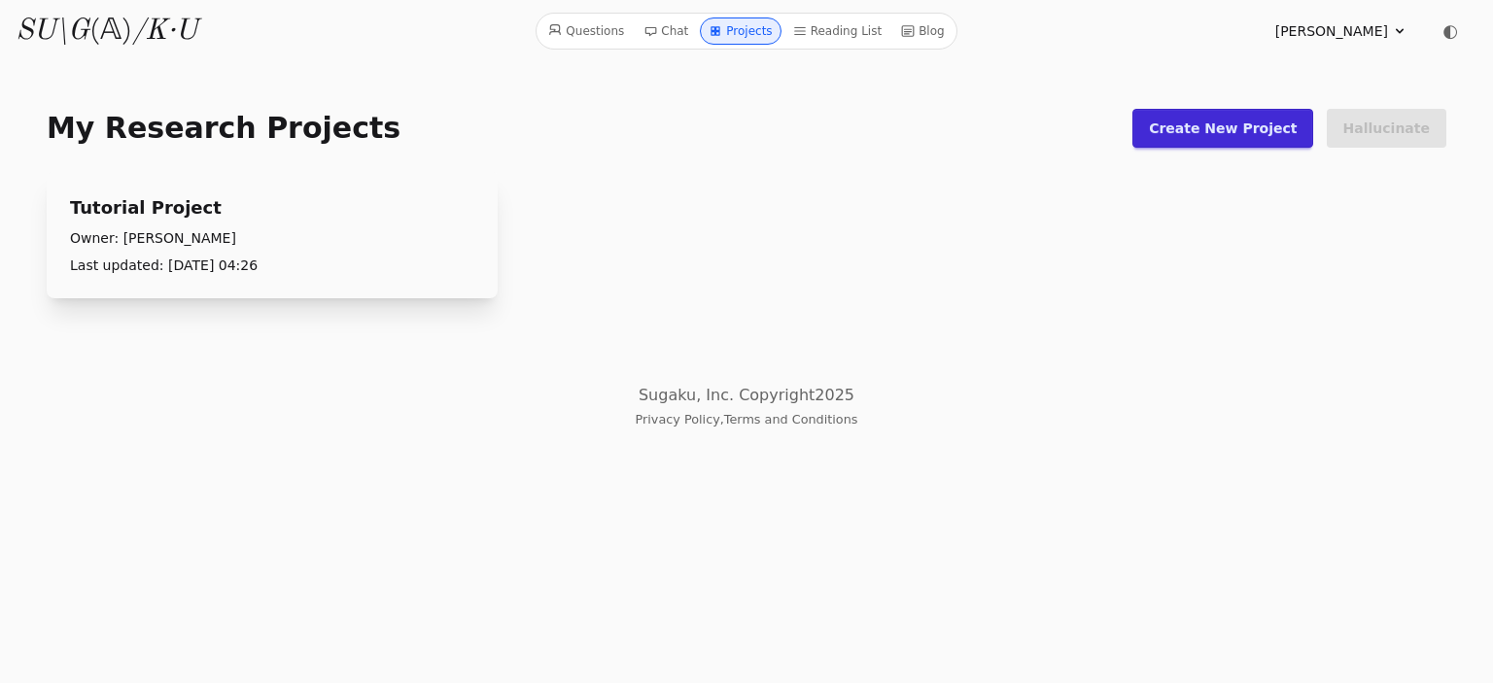
click at [832, 30] on link "Reading List" at bounding box center [838, 31] width 105 height 27
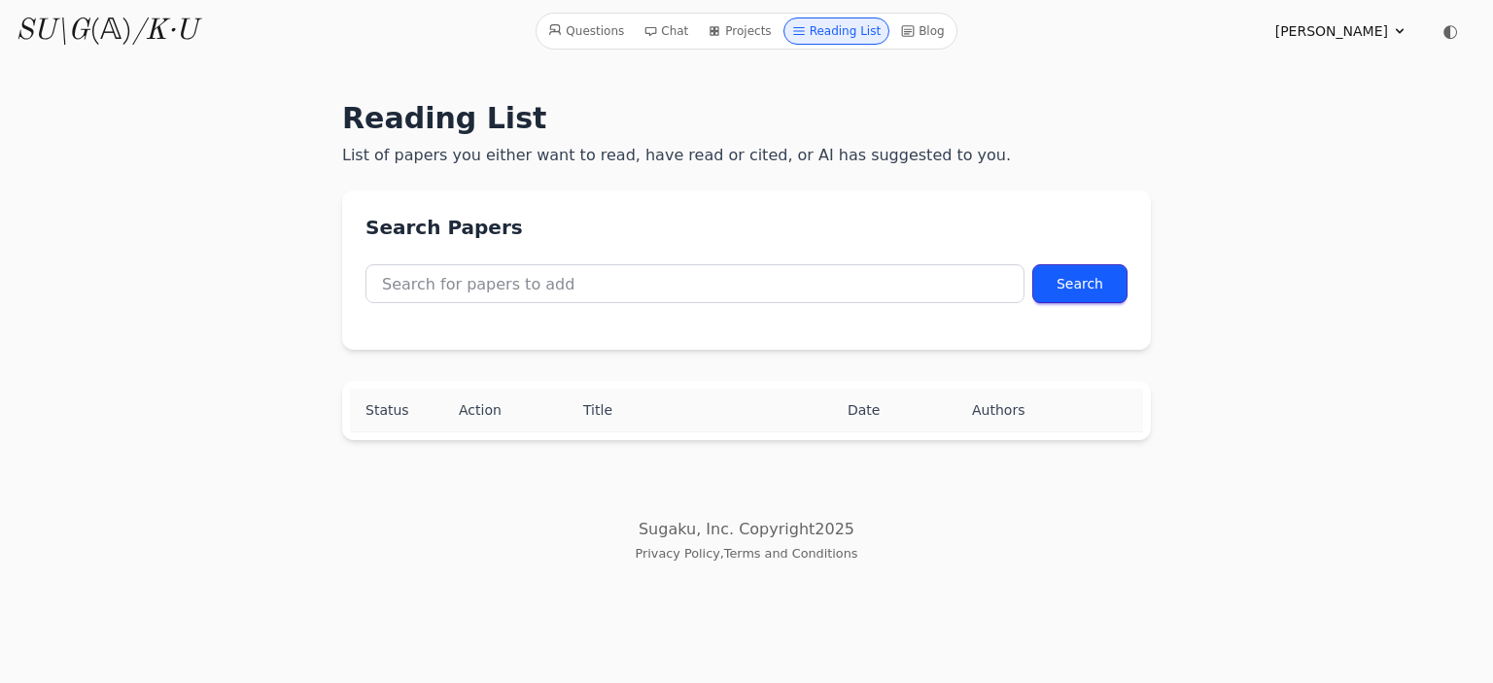
click at [657, 32] on icon at bounding box center [651, 31] width 14 height 14
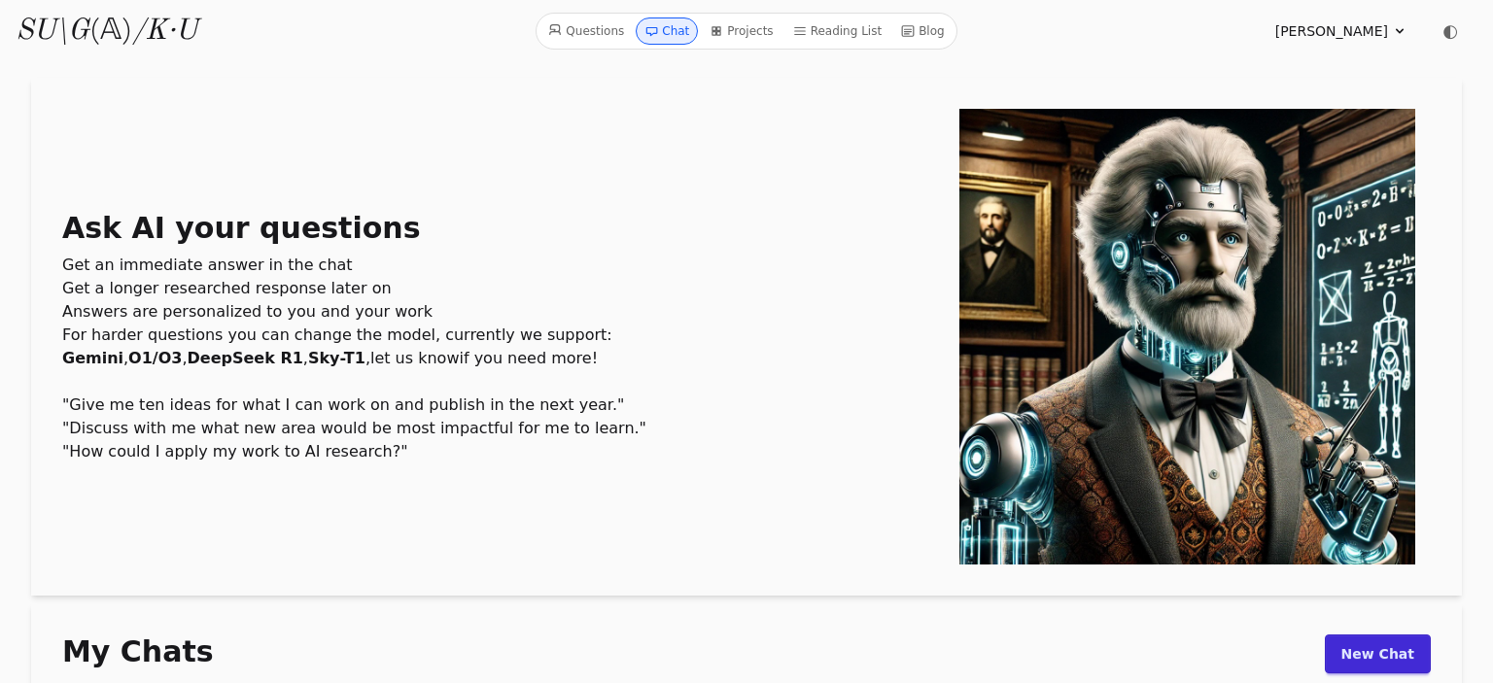
click at [584, 34] on link "Questions" at bounding box center [586, 31] width 91 height 27
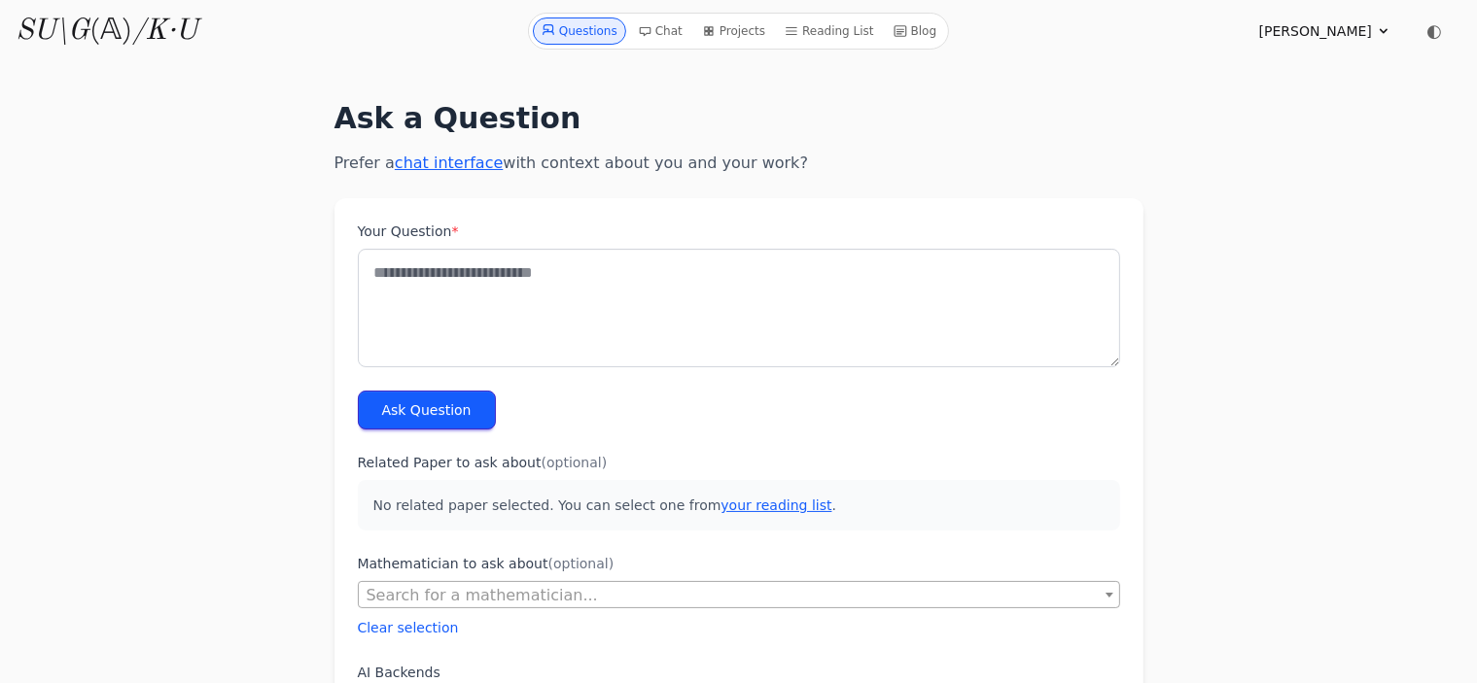
click at [93, 32] on link "SU\G (𝔸) /K·U" at bounding box center [107, 31] width 182 height 35
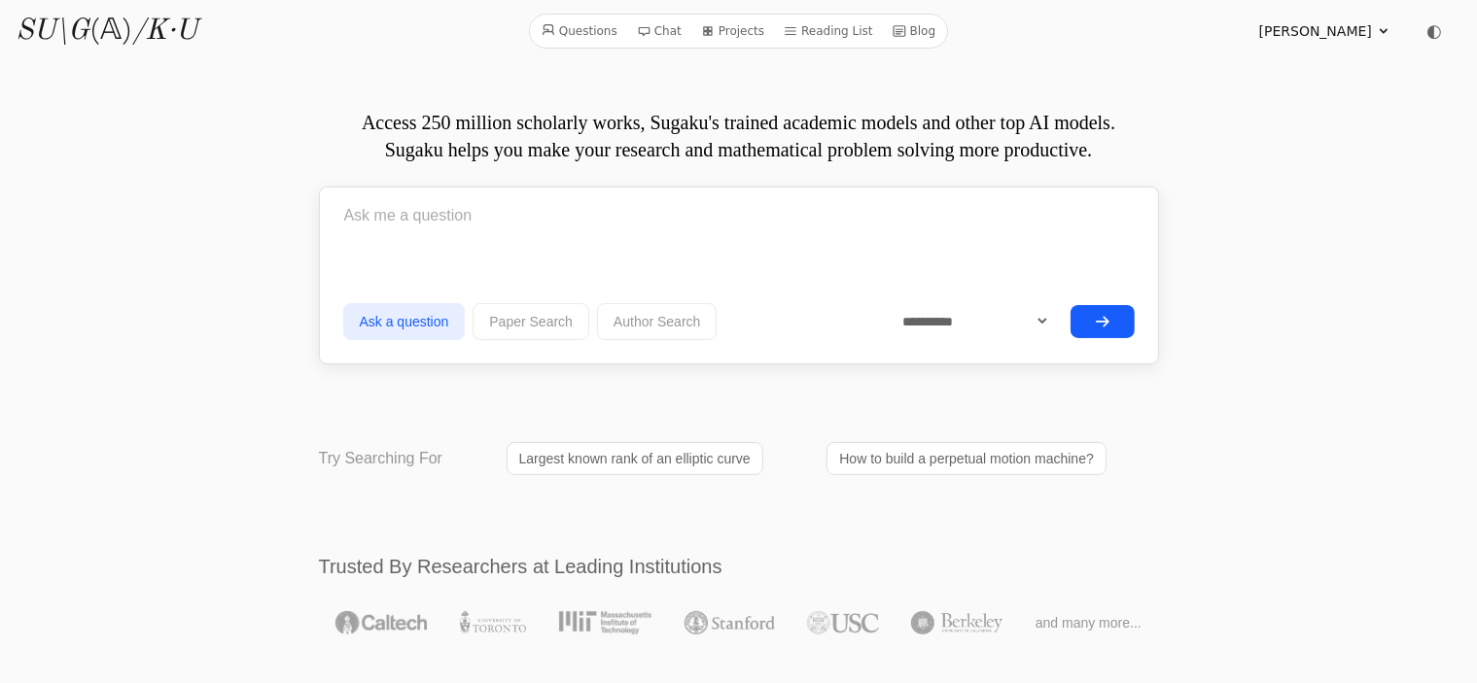
click at [1386, 28] on icon at bounding box center [1384, 31] width 16 height 16
click at [1433, 33] on span "◐" at bounding box center [1434, 31] width 16 height 18
click at [1433, 33] on icon at bounding box center [1433, 30] width 19 height 19
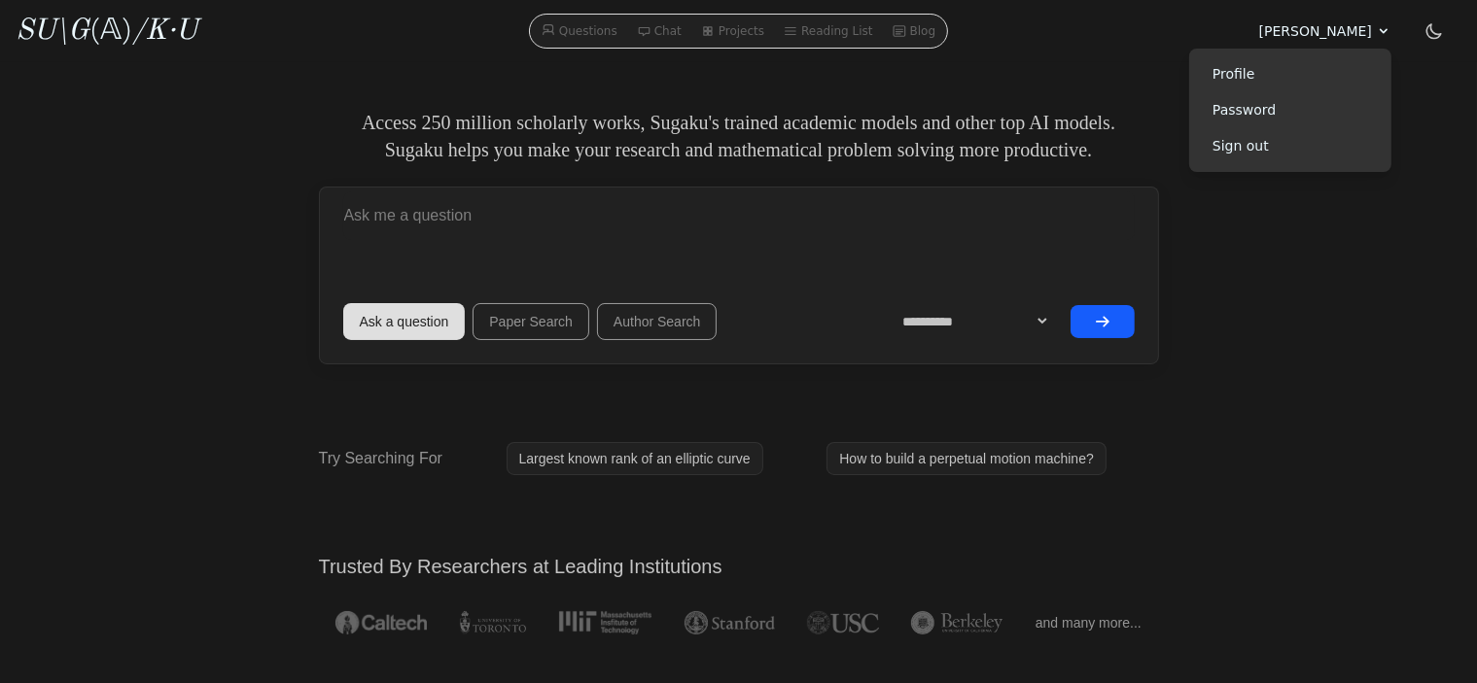
click at [1433, 33] on icon at bounding box center [1433, 31] width 14 height 14
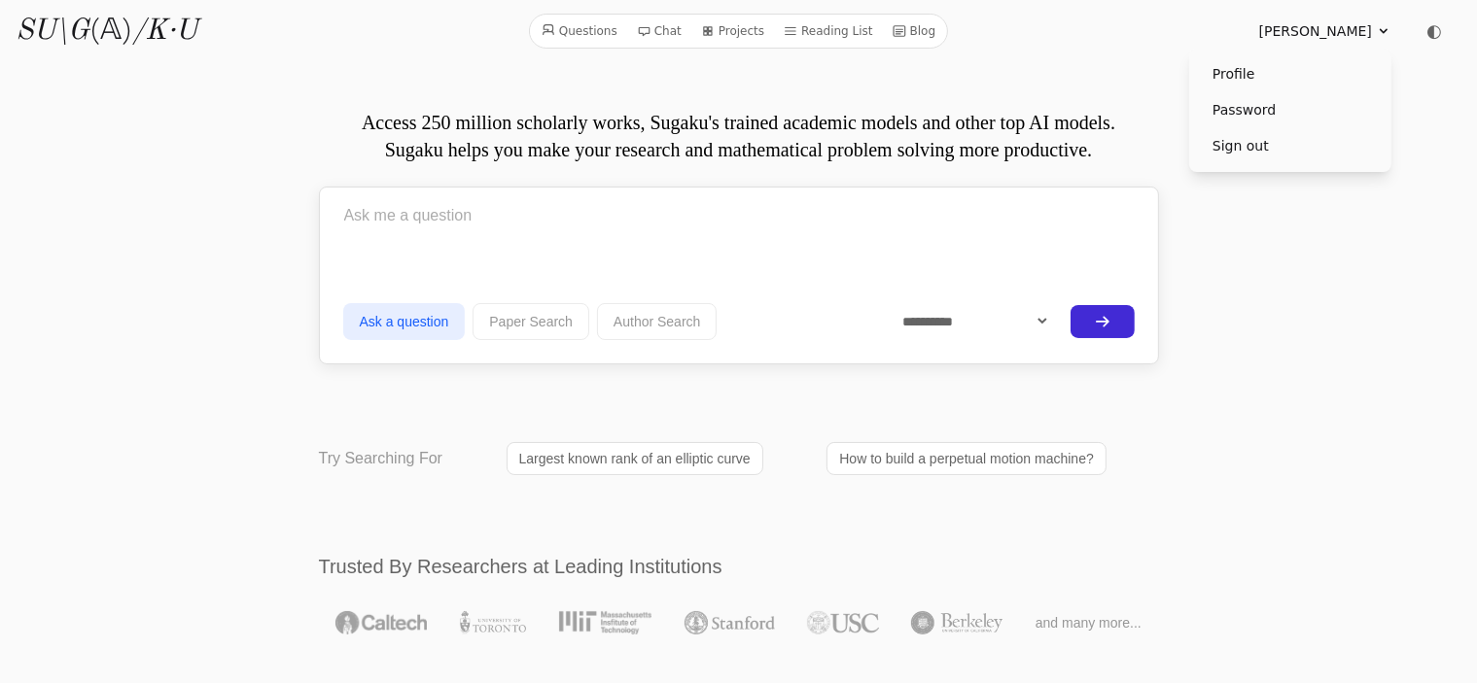
click at [907, 30] on link "Blog" at bounding box center [914, 30] width 59 height 25
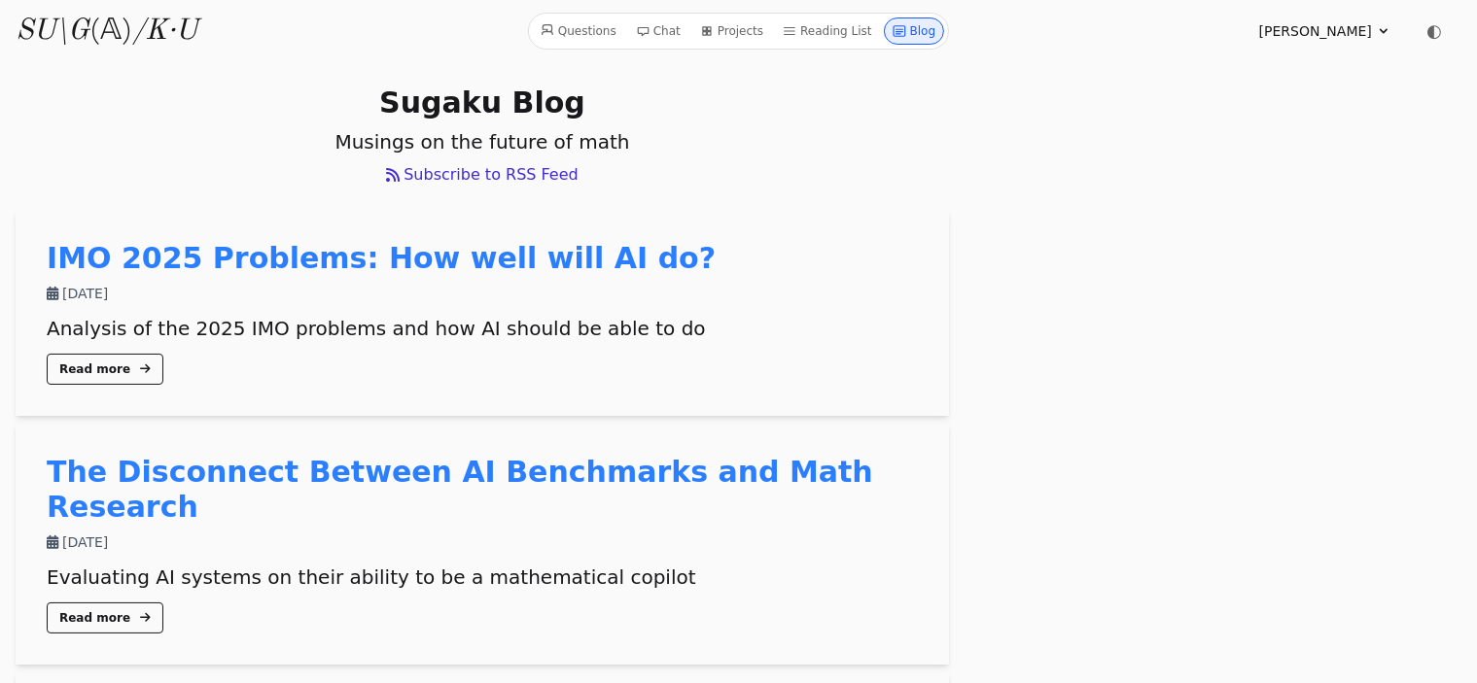
click at [826, 34] on link "Reading List" at bounding box center [827, 31] width 105 height 27
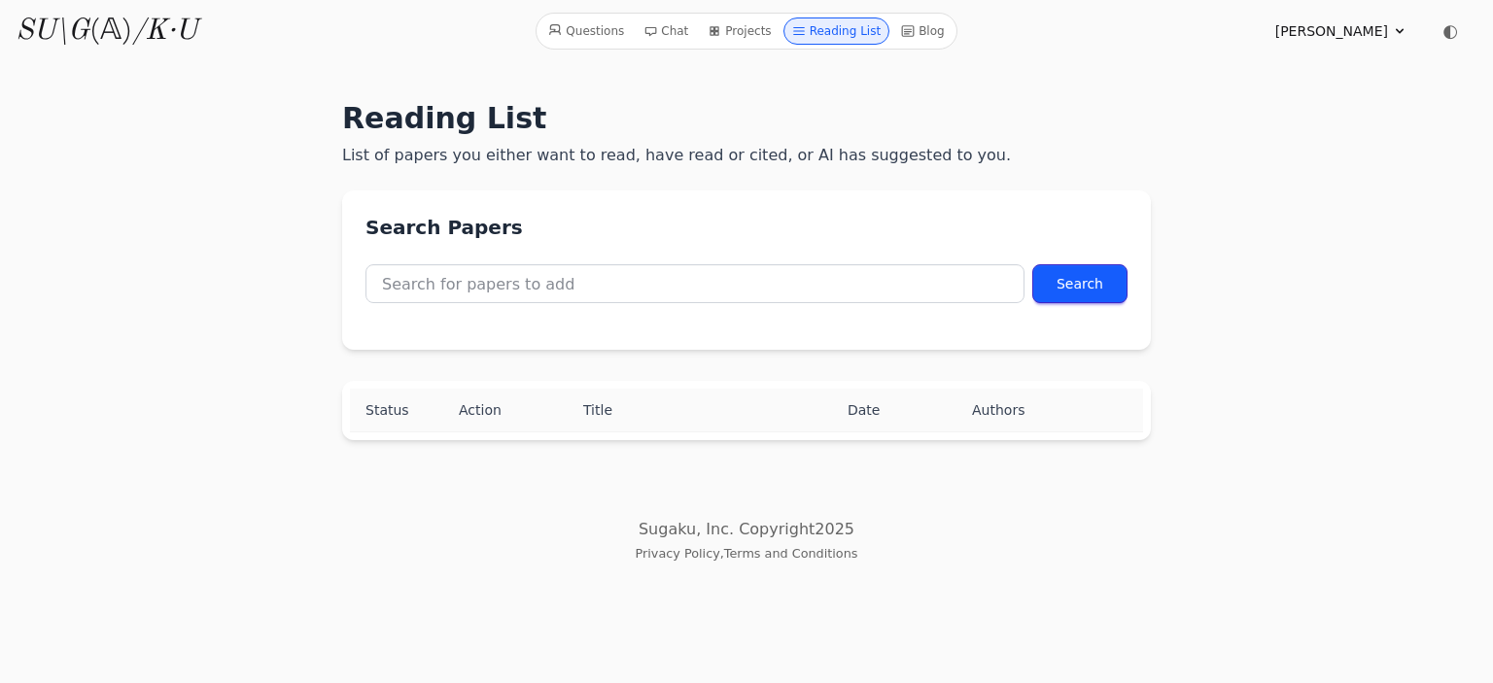
click at [739, 34] on link "Projects" at bounding box center [739, 31] width 79 height 27
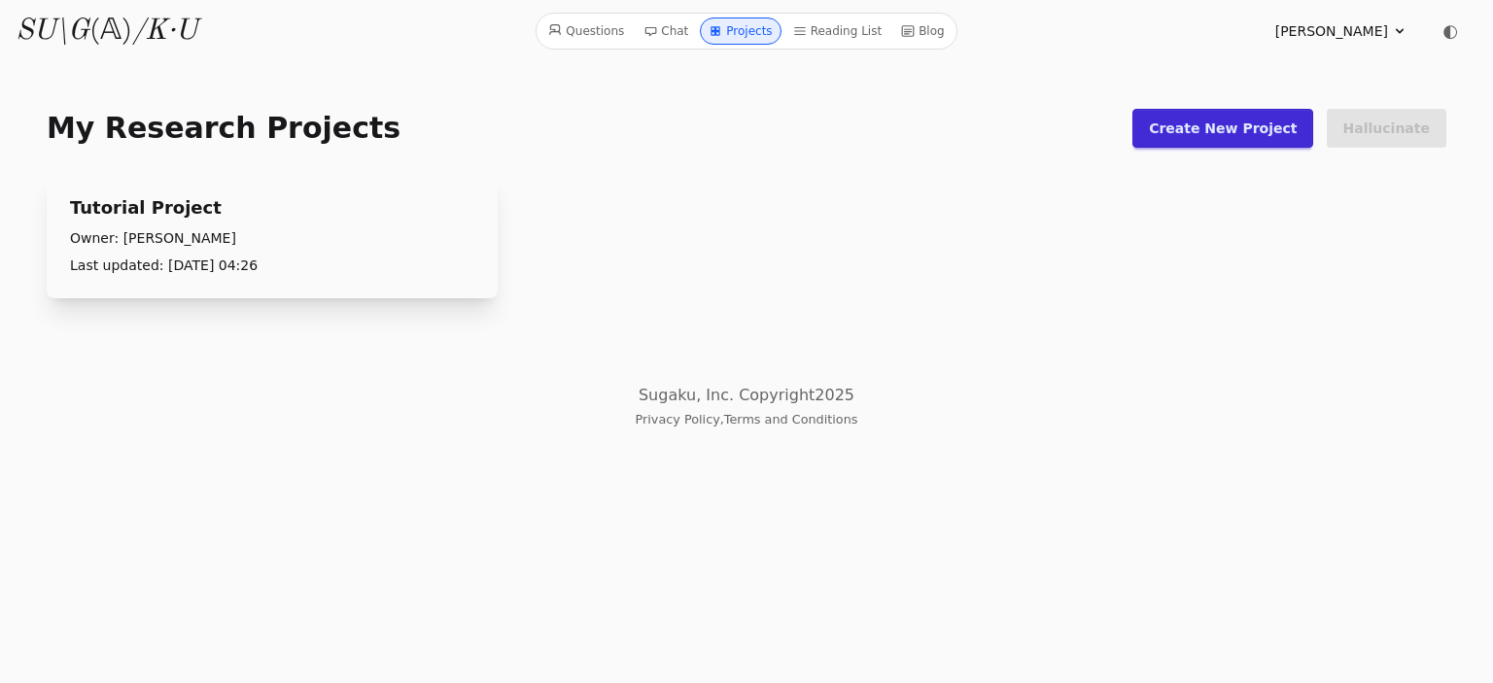
click at [670, 33] on link "Chat" at bounding box center [666, 31] width 60 height 27
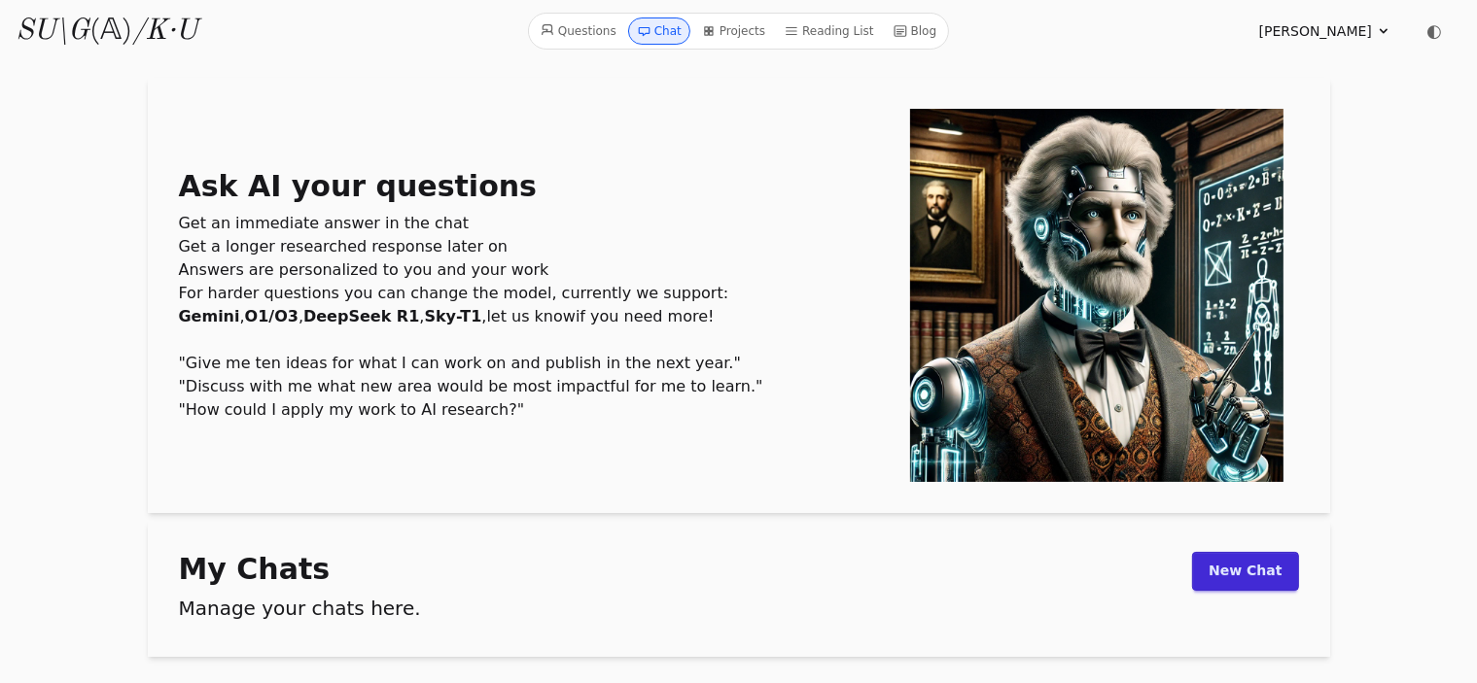
click at [592, 40] on link "Questions" at bounding box center [578, 31] width 91 height 27
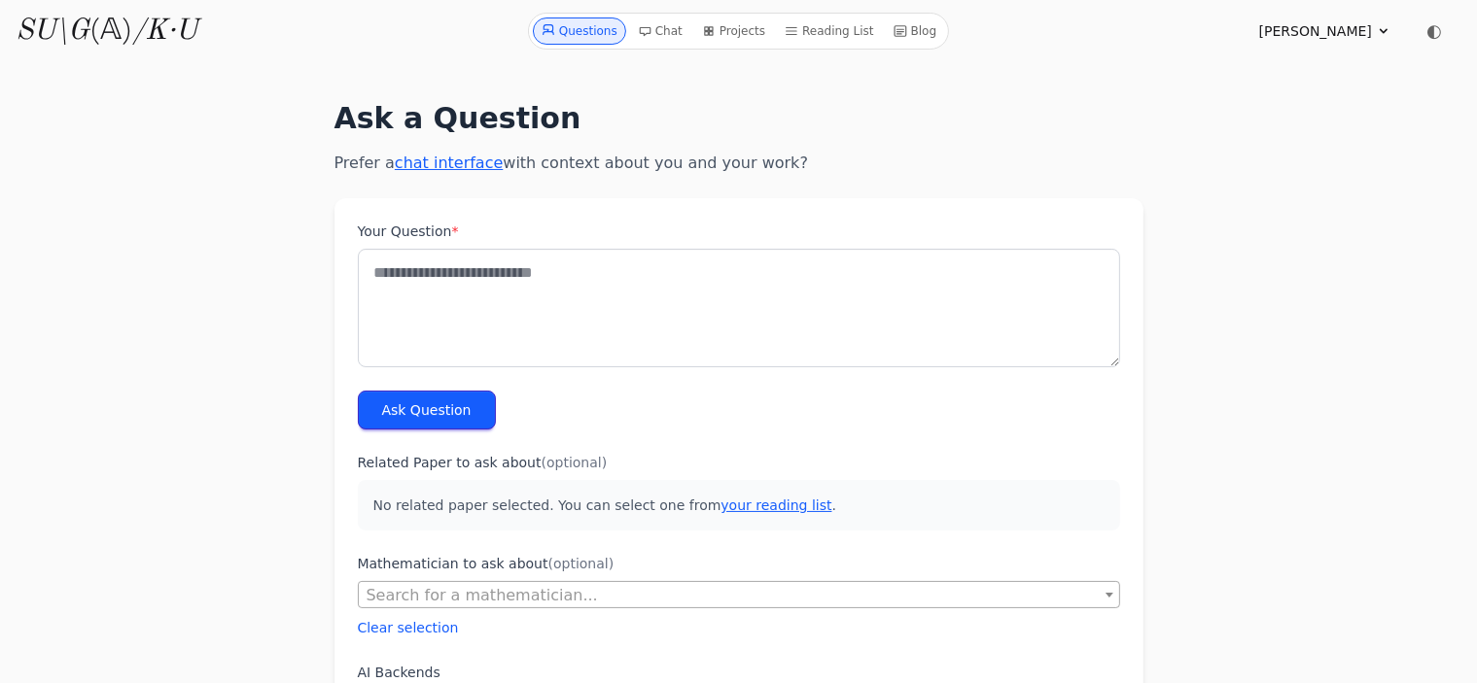
click at [1382, 29] on icon at bounding box center [1384, 31] width 16 height 16
click at [1243, 148] on link "Sign out" at bounding box center [1290, 146] width 187 height 36
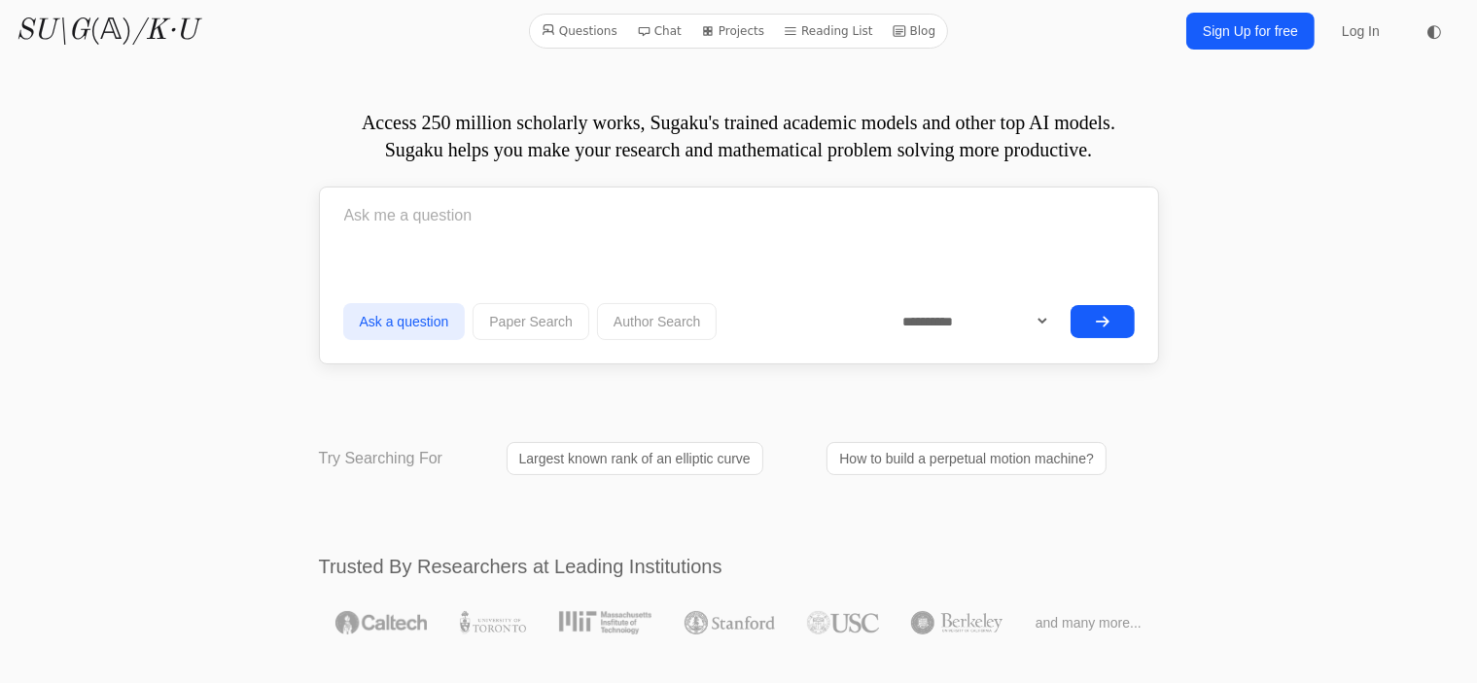
click at [1371, 33] on link "Log In" at bounding box center [1360, 31] width 61 height 35
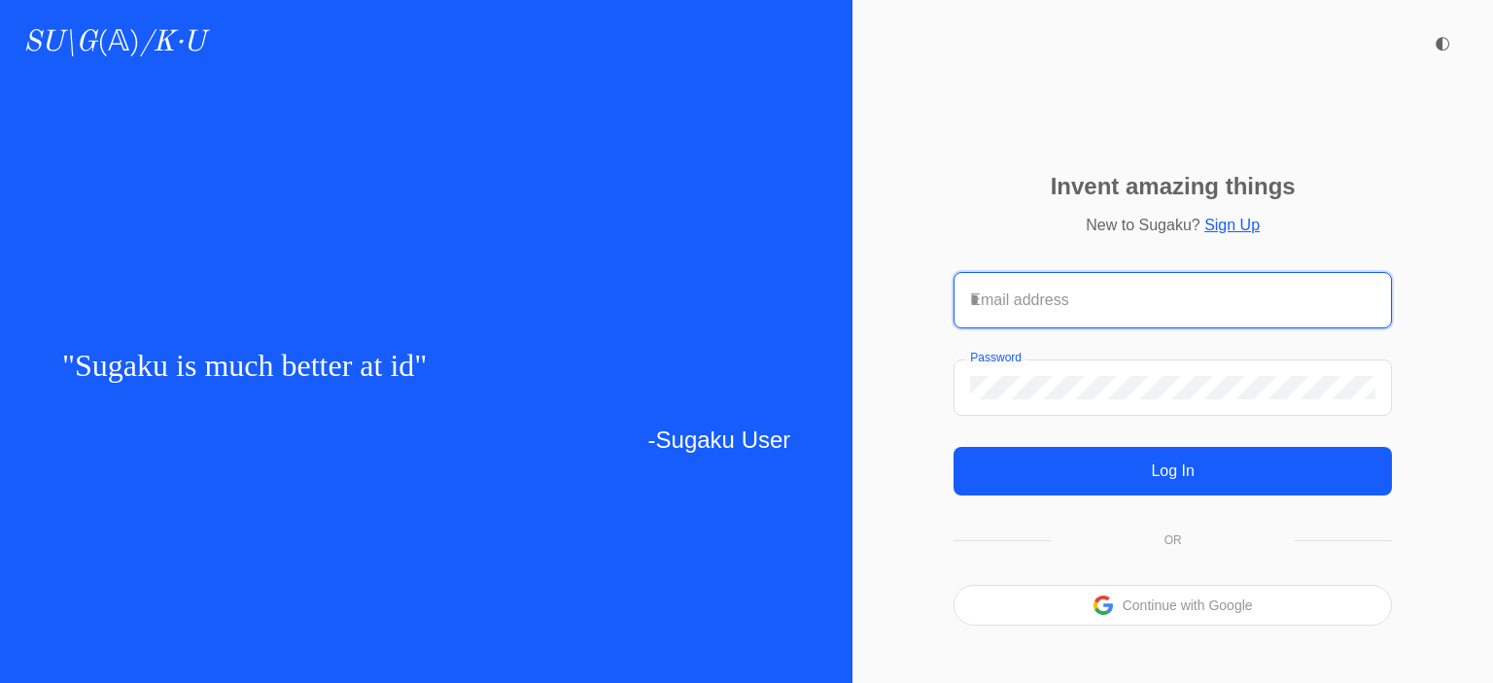
click at [1052, 298] on input "Email address" at bounding box center [1172, 300] width 405 height 23
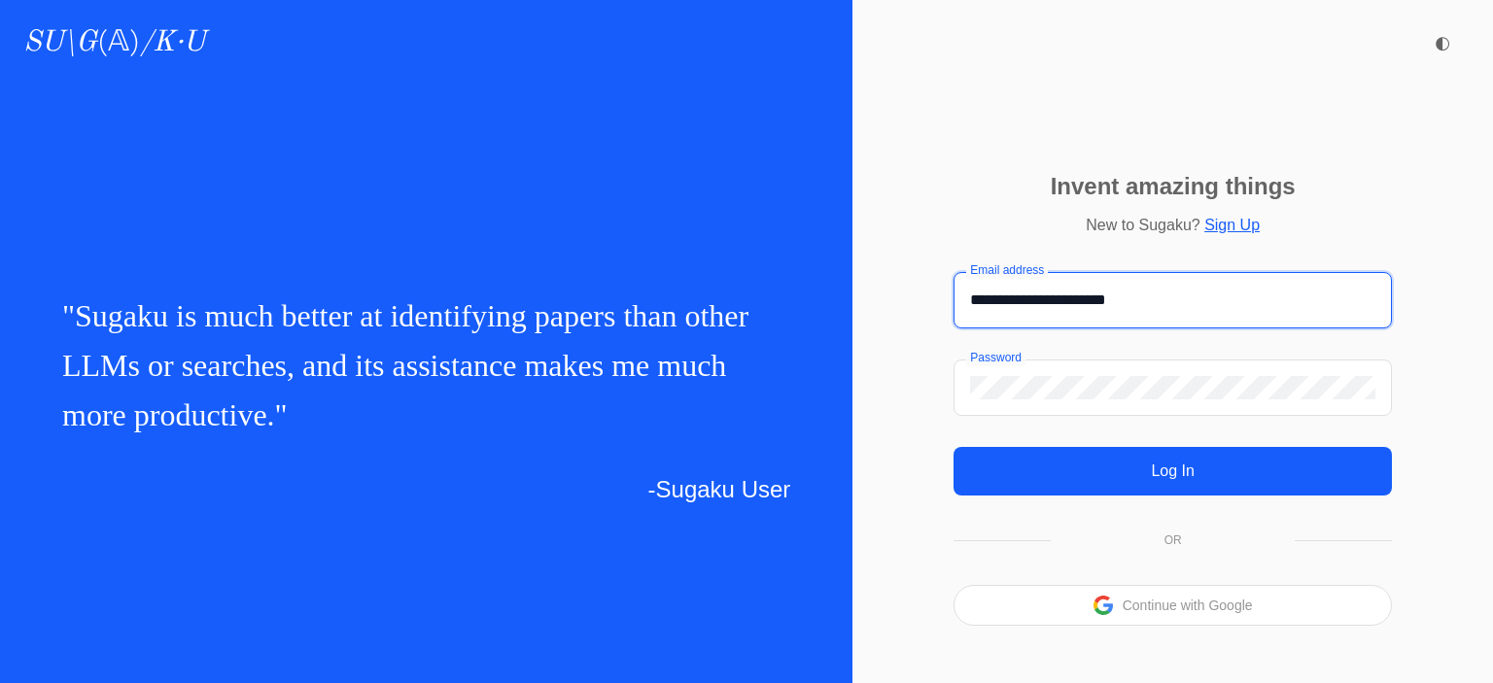
type input "**********"
click at [1141, 481] on button "Log In" at bounding box center [1173, 471] width 438 height 49
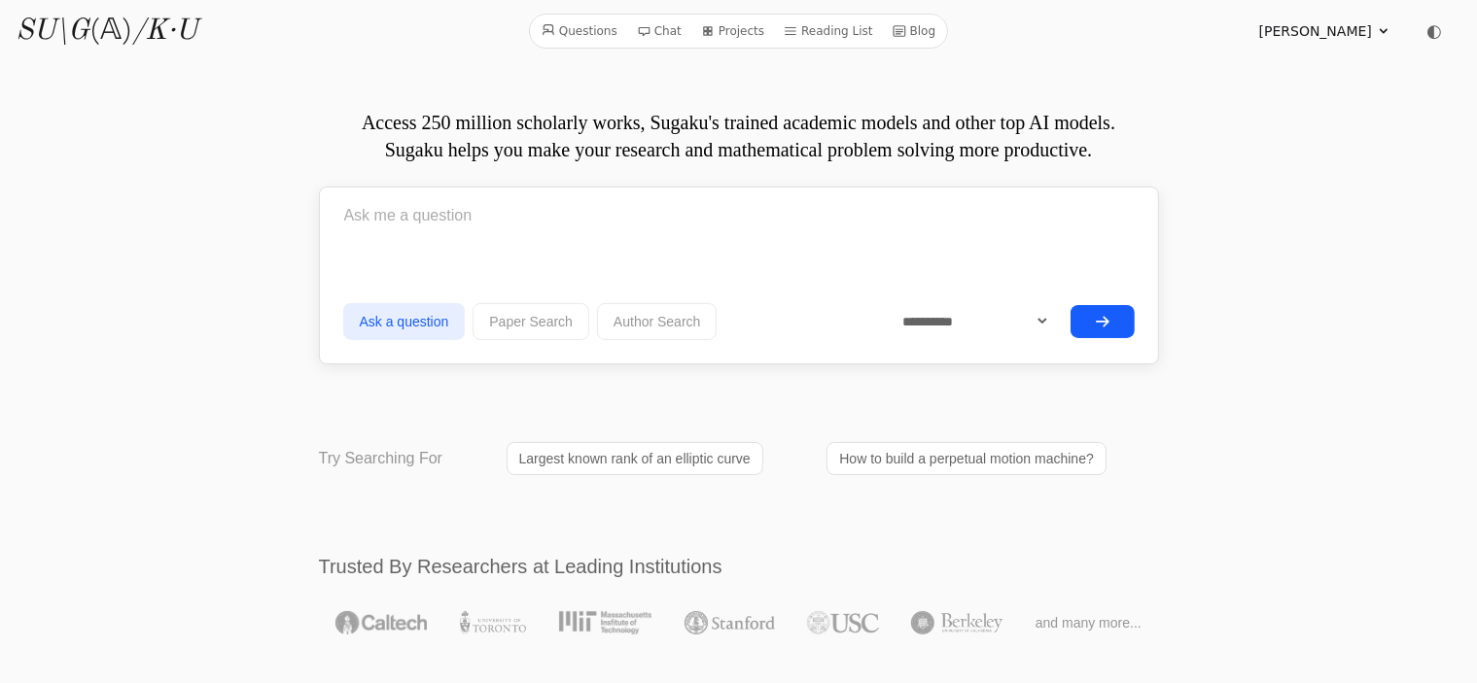
click at [421, 131] on p "Access 250 million scholarly works, Sugaku's trained academic models and other …" at bounding box center [739, 136] width 840 height 54
click at [1376, 34] on icon at bounding box center [1384, 31] width 16 height 16
click at [1243, 72] on link "Profile" at bounding box center [1290, 74] width 187 height 36
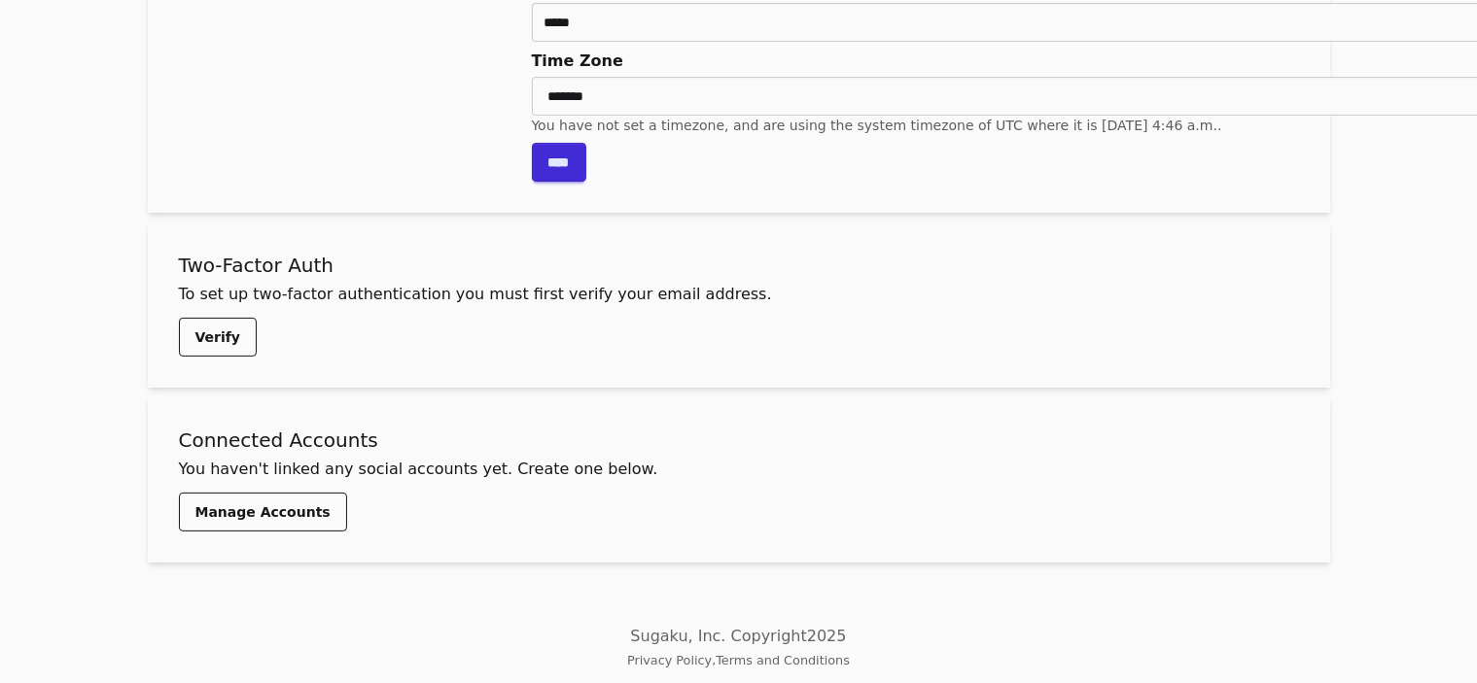
scroll to position [362, 0]
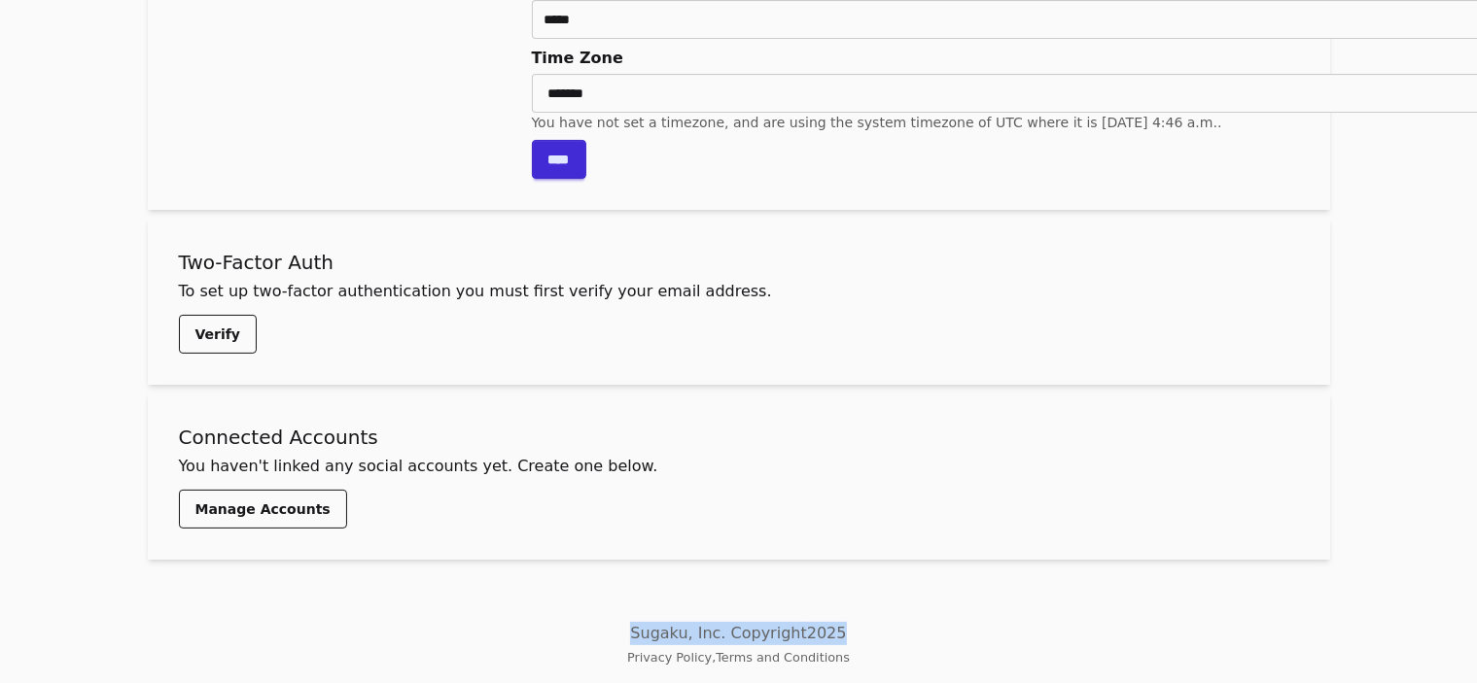
drag, startPoint x: 646, startPoint y: 631, endPoint x: 841, endPoint y: 633, distance: 195.4
click at [841, 633] on p "Sugaku, Inc. Copyright 2025" at bounding box center [738, 633] width 1477 height 23
copy p "Sugaku, Inc. Copyright 2025"
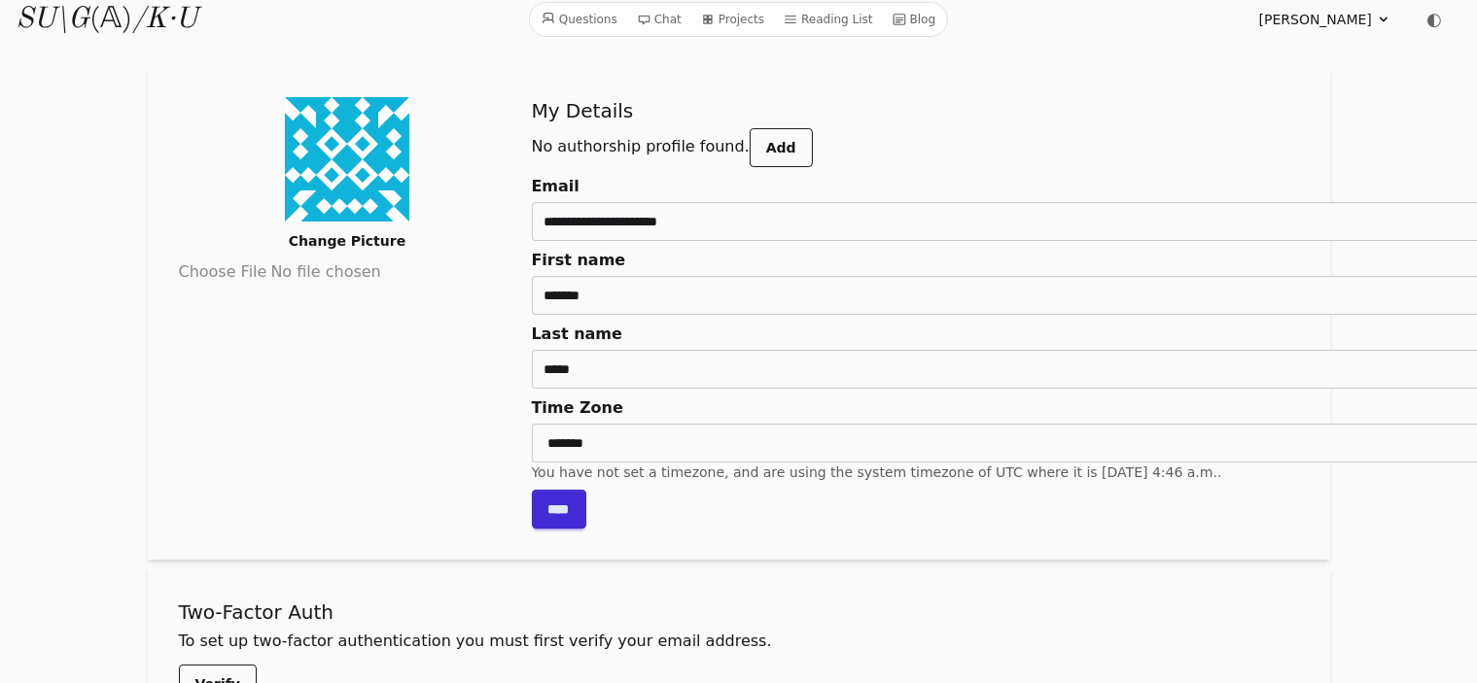
scroll to position [0, 0]
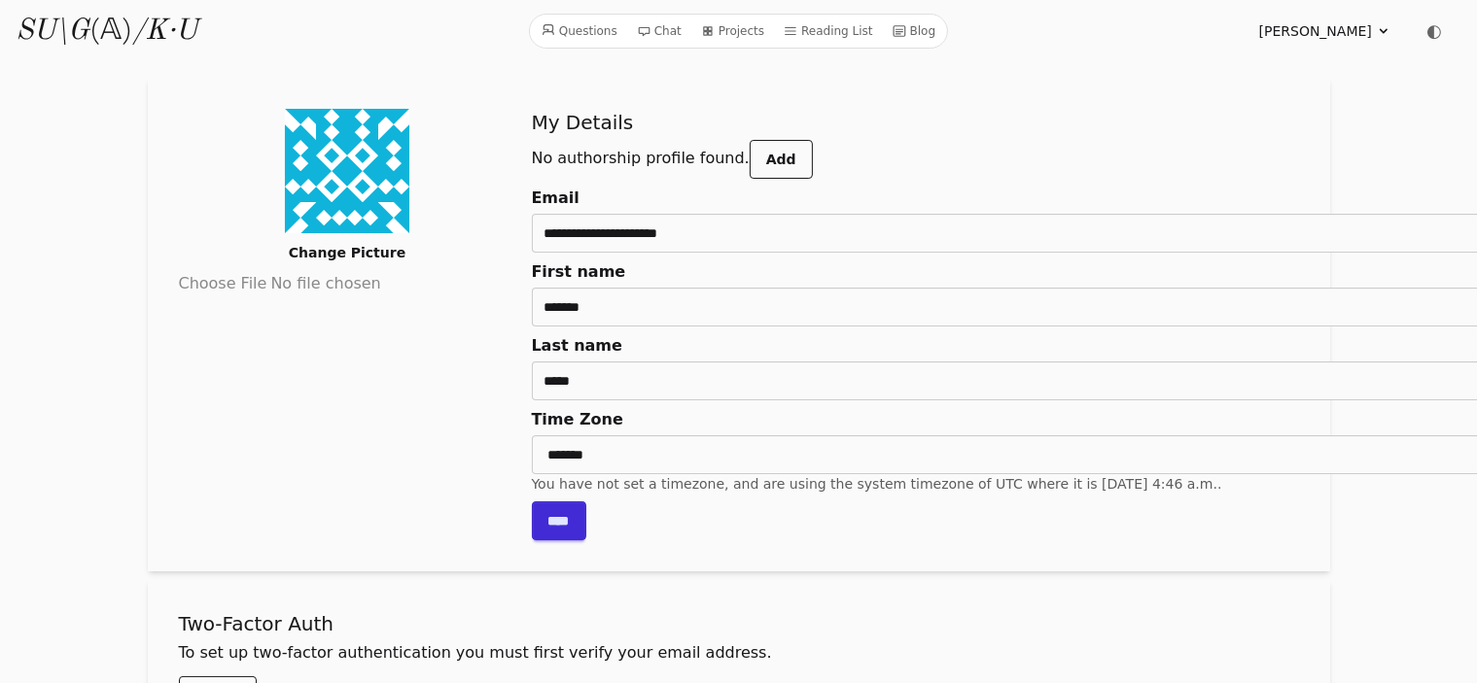
click at [1353, 35] on span "Katsuya Umeno" at bounding box center [1315, 30] width 113 height 19
click at [1242, 148] on link "Sign out" at bounding box center [1290, 146] width 187 height 36
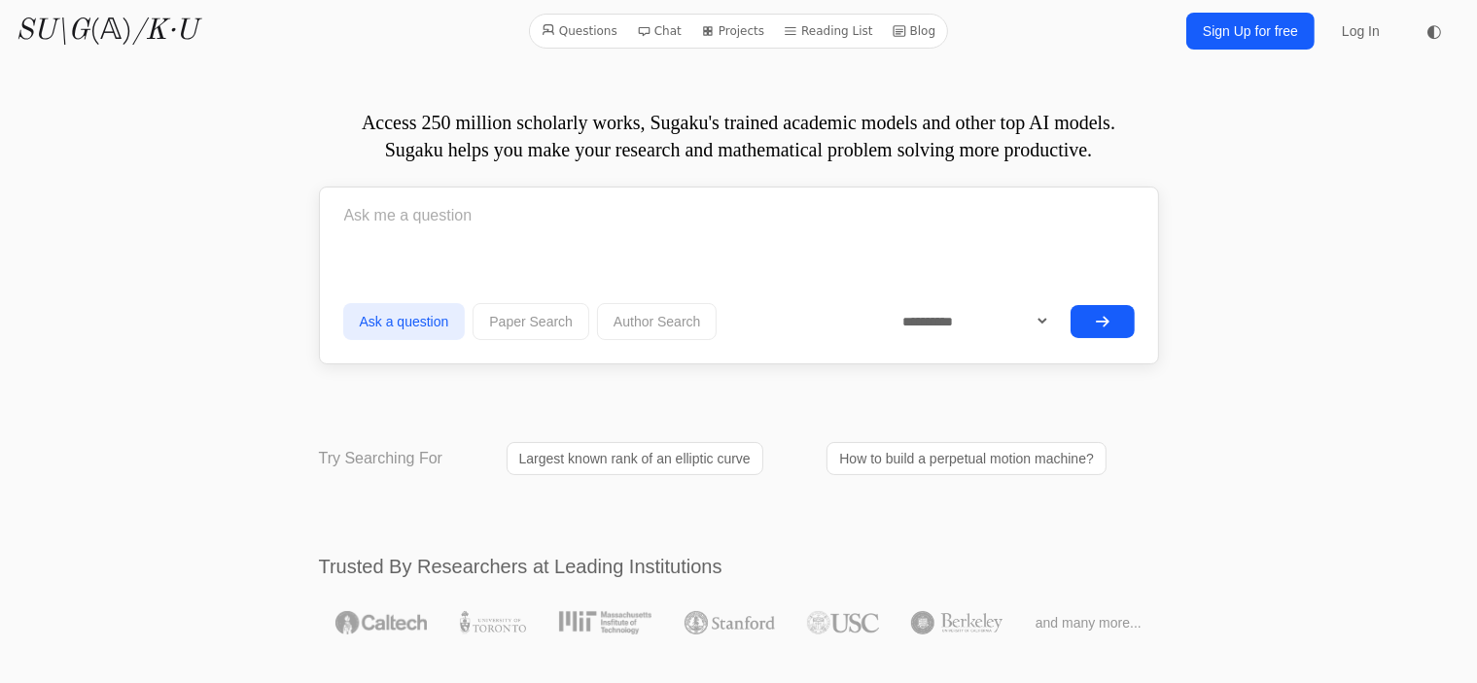
drag, startPoint x: 320, startPoint y: 593, endPoint x: 751, endPoint y: 605, distance: 430.9
click at [751, 580] on h2 "Trusted By Researchers at Leading Institutions" at bounding box center [739, 566] width 840 height 27
copy h2 "Trusted By Researchers at Leading Institutions"
click at [126, 30] on link "SU\G (𝔸) /K·U" at bounding box center [107, 31] width 182 height 35
click at [1037, 340] on select "**********" at bounding box center [968, 321] width 165 height 38
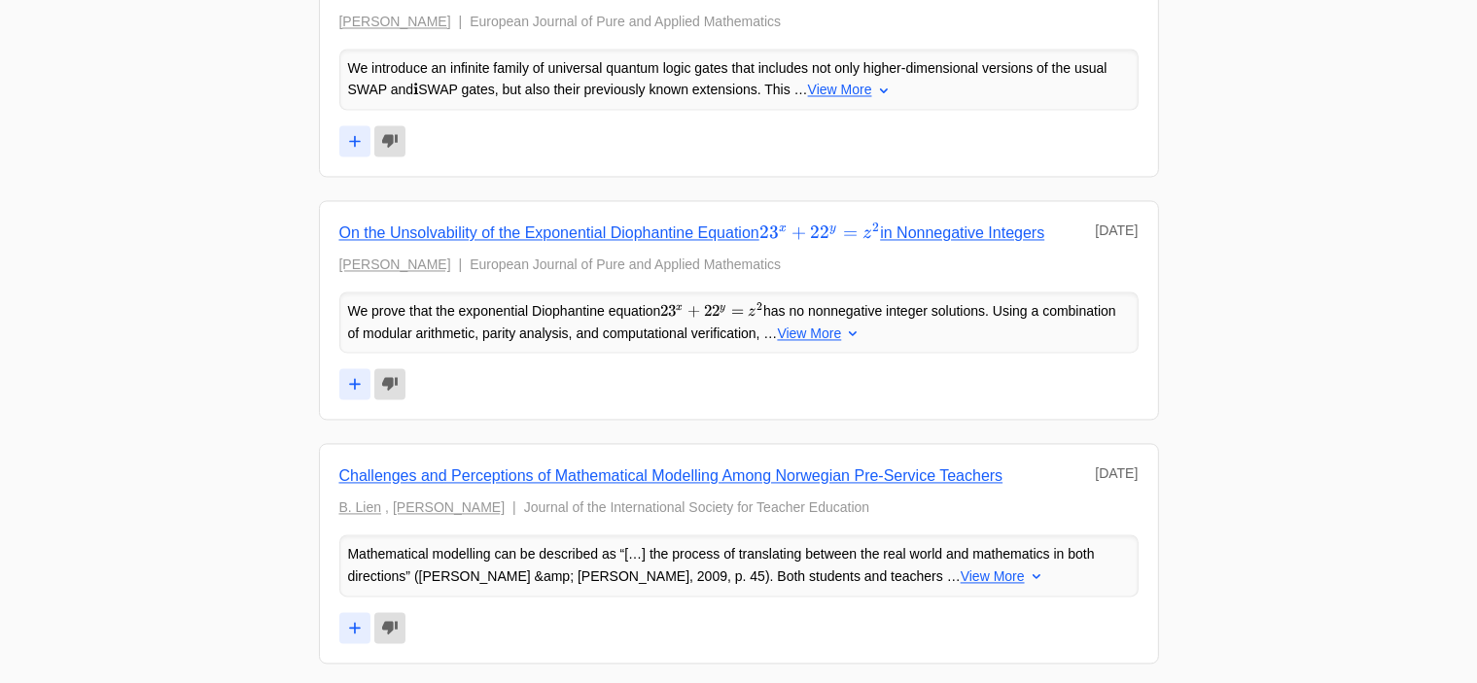
scroll to position [3780, 0]
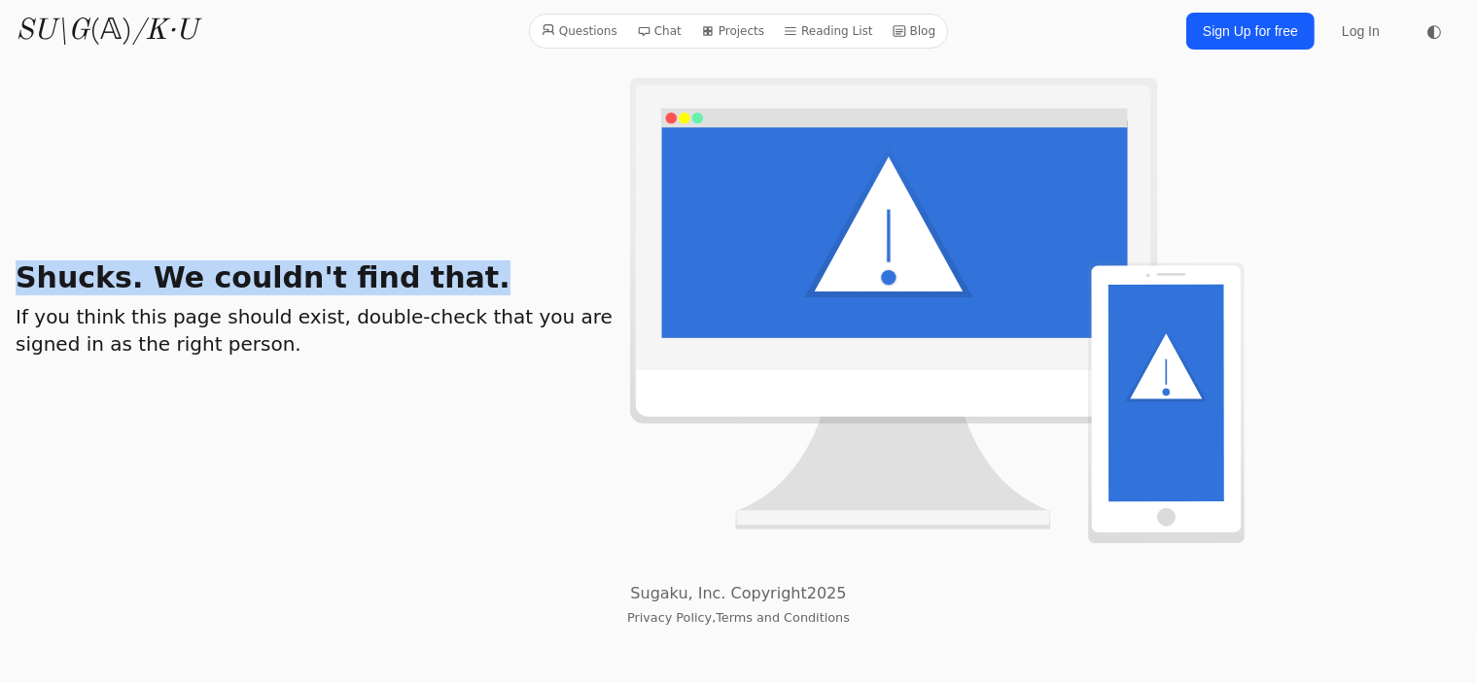
drag, startPoint x: 18, startPoint y: 315, endPoint x: 417, endPoint y: 319, distance: 398.6
click at [417, 296] on h1 "Shucks. We couldn't find that." at bounding box center [323, 278] width 614 height 35
copy h1 "Shucks. We couldn't find that."
drag, startPoint x: 17, startPoint y: 357, endPoint x: 87, endPoint y: 403, distance: 84.1
click at [87, 403] on div "Shucks. We couldn't find that. If you think this page should exist, double-chec…" at bounding box center [638, 311] width 1244 height 466
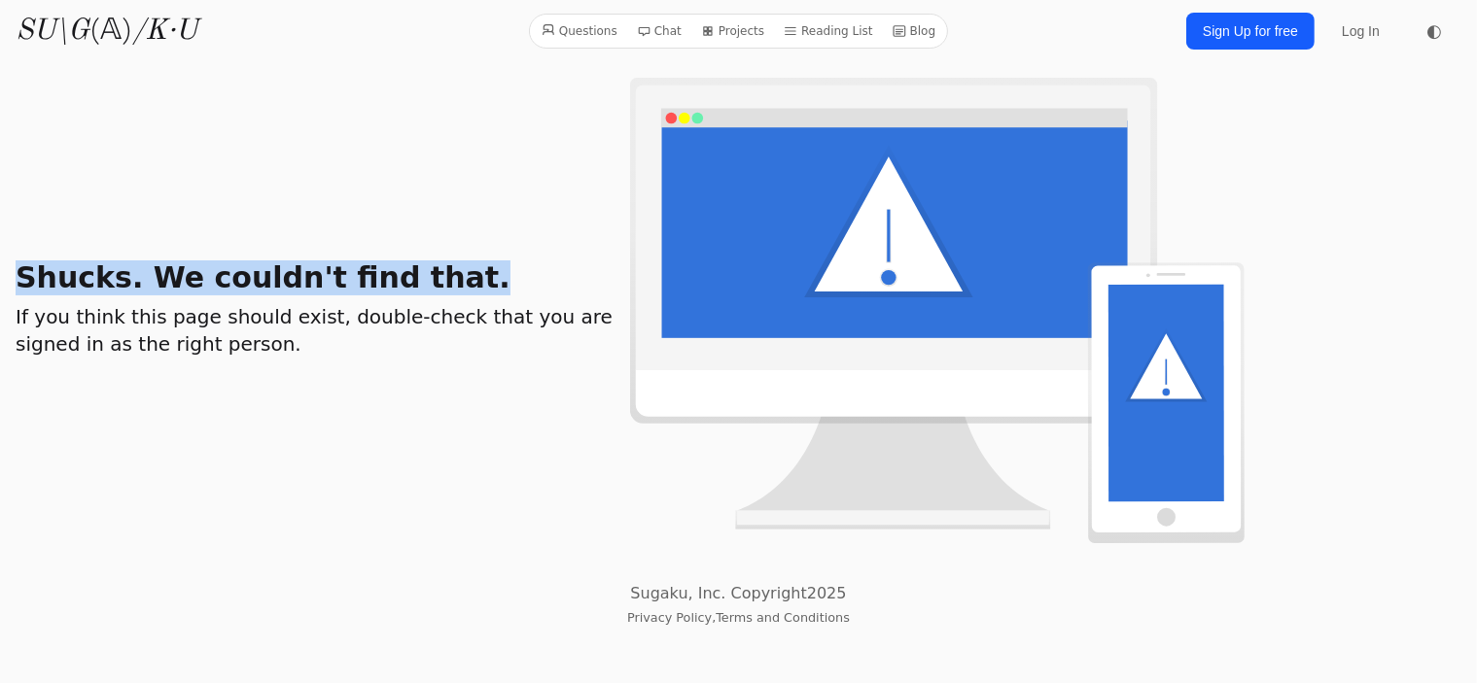
copy h2 "If you think this page should exist, double-check that you are signed in as the…"
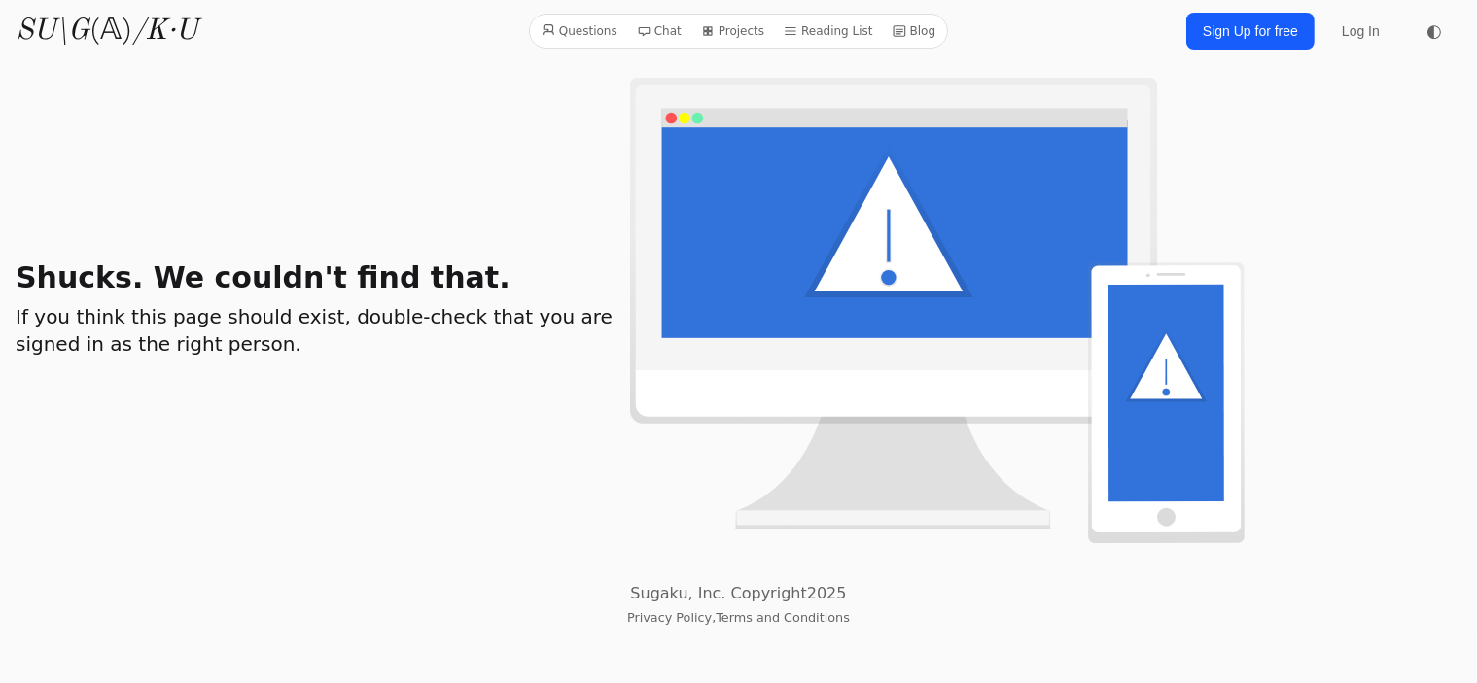
click at [293, 218] on div "Shucks. We couldn't find that. If you think this page should exist, double-chec…" at bounding box center [638, 311] width 1244 height 466
click at [1209, 253] on img at bounding box center [937, 311] width 614 height 466
click at [115, 29] on link "SU\G (𝔸) /K·U" at bounding box center [107, 31] width 182 height 35
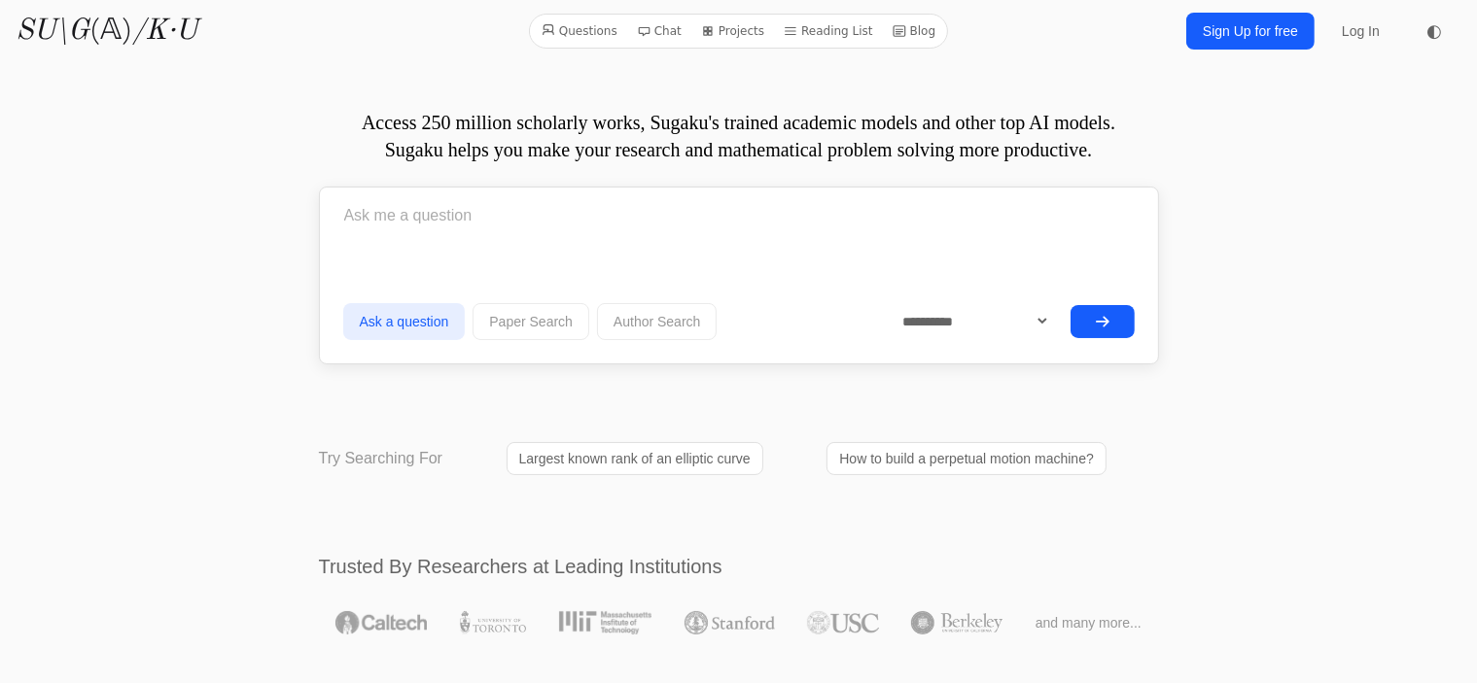
scroll to position [218, 0]
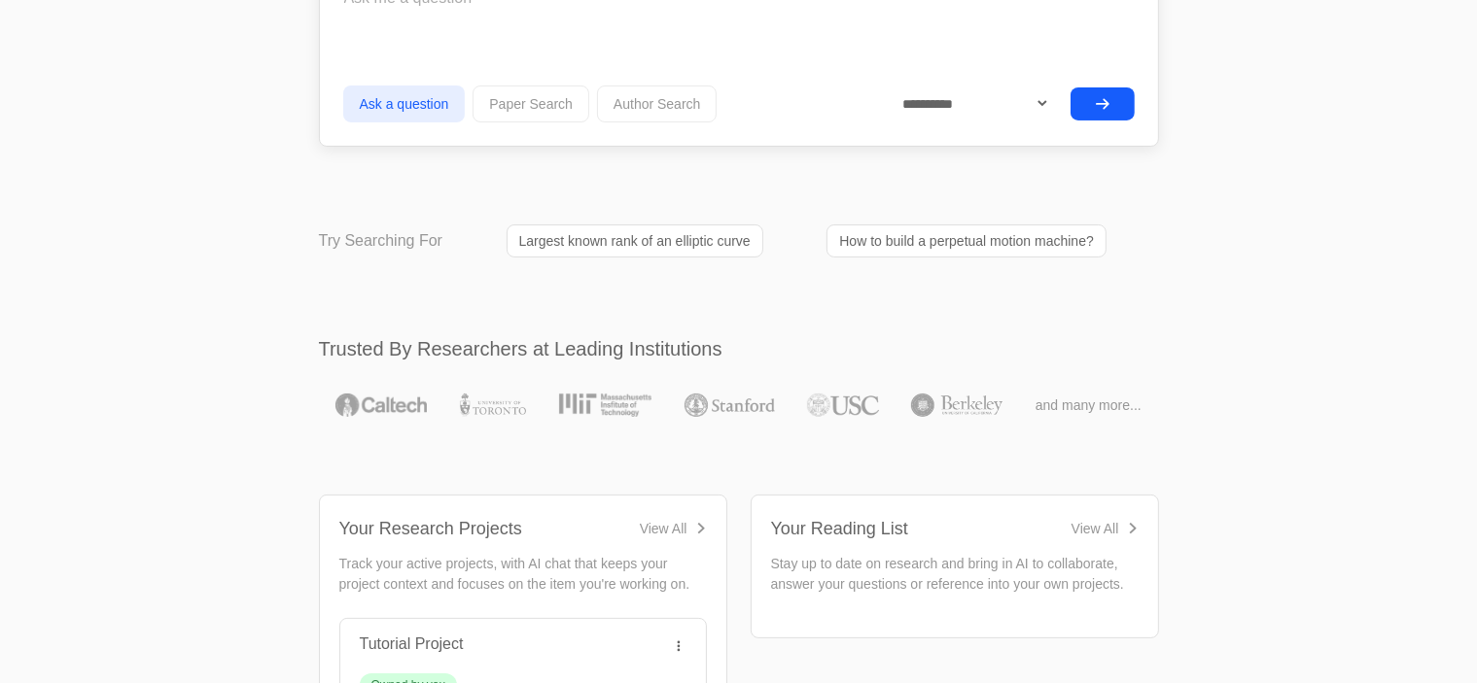
click at [961, 258] on link "How to build a perpetual motion machine?" at bounding box center [966, 241] width 280 height 33
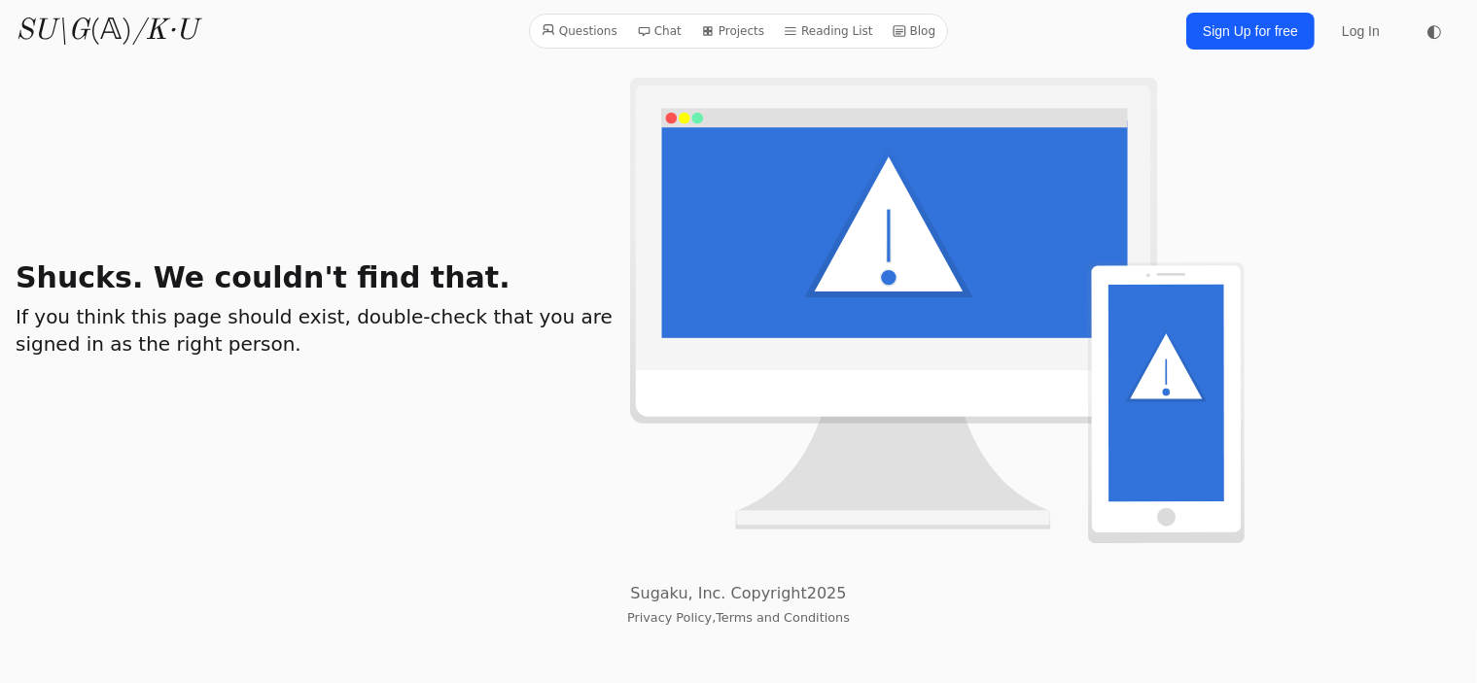
click at [598, 30] on link "Questions" at bounding box center [579, 30] width 91 height 25
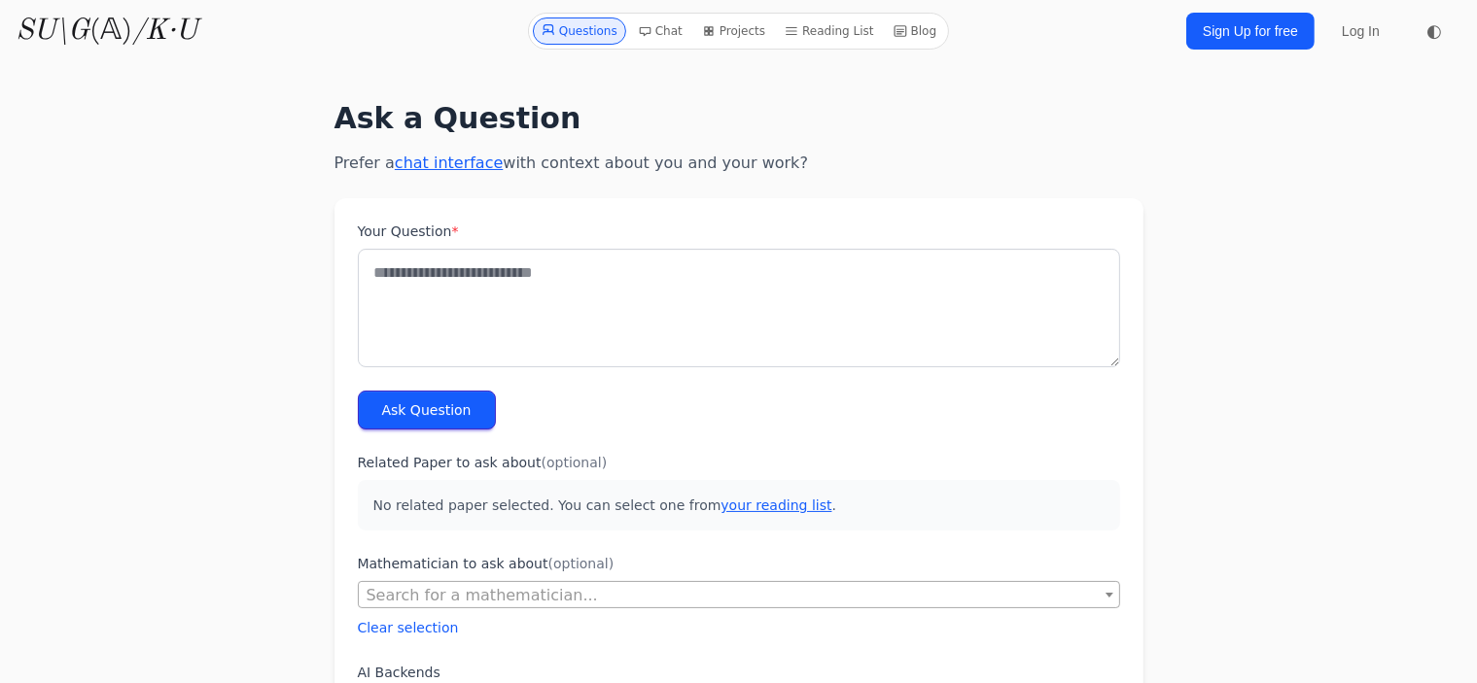
click at [909, 35] on link "Blog" at bounding box center [915, 31] width 59 height 27
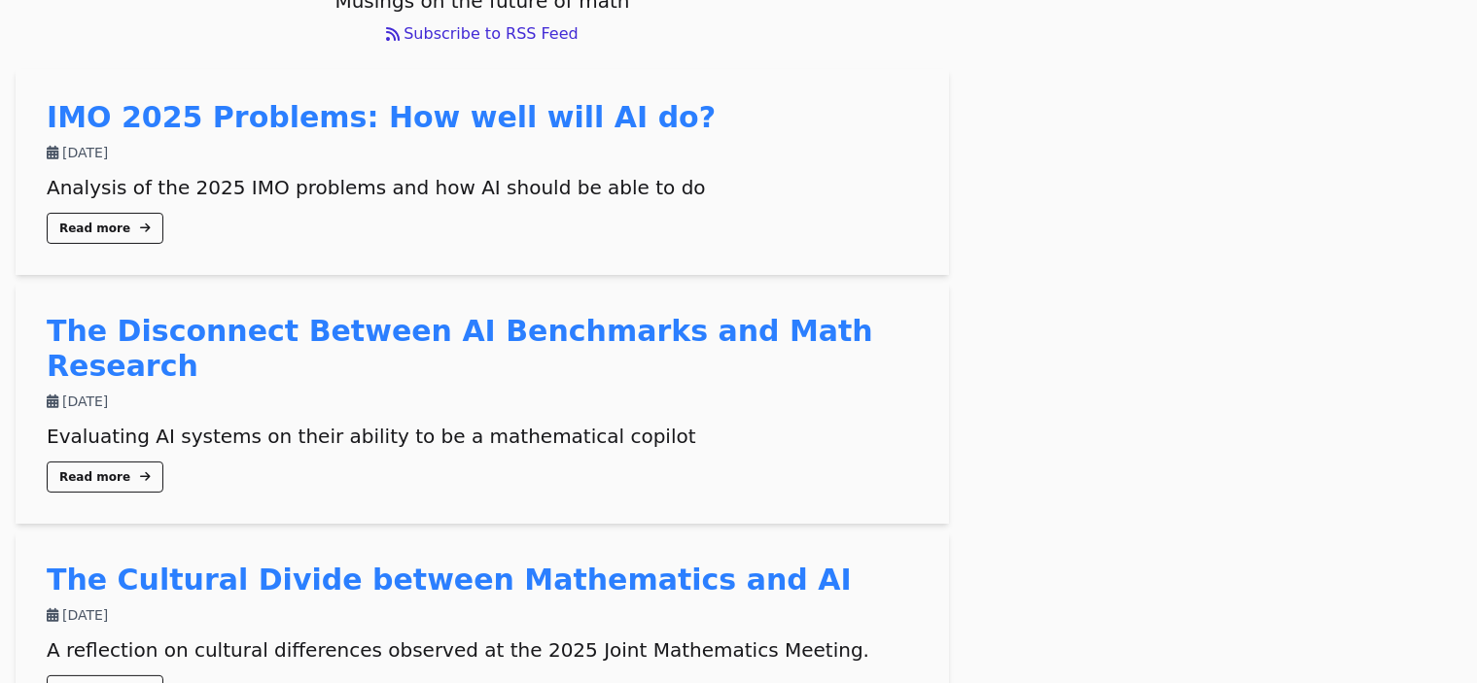
scroll to position [261, 0]
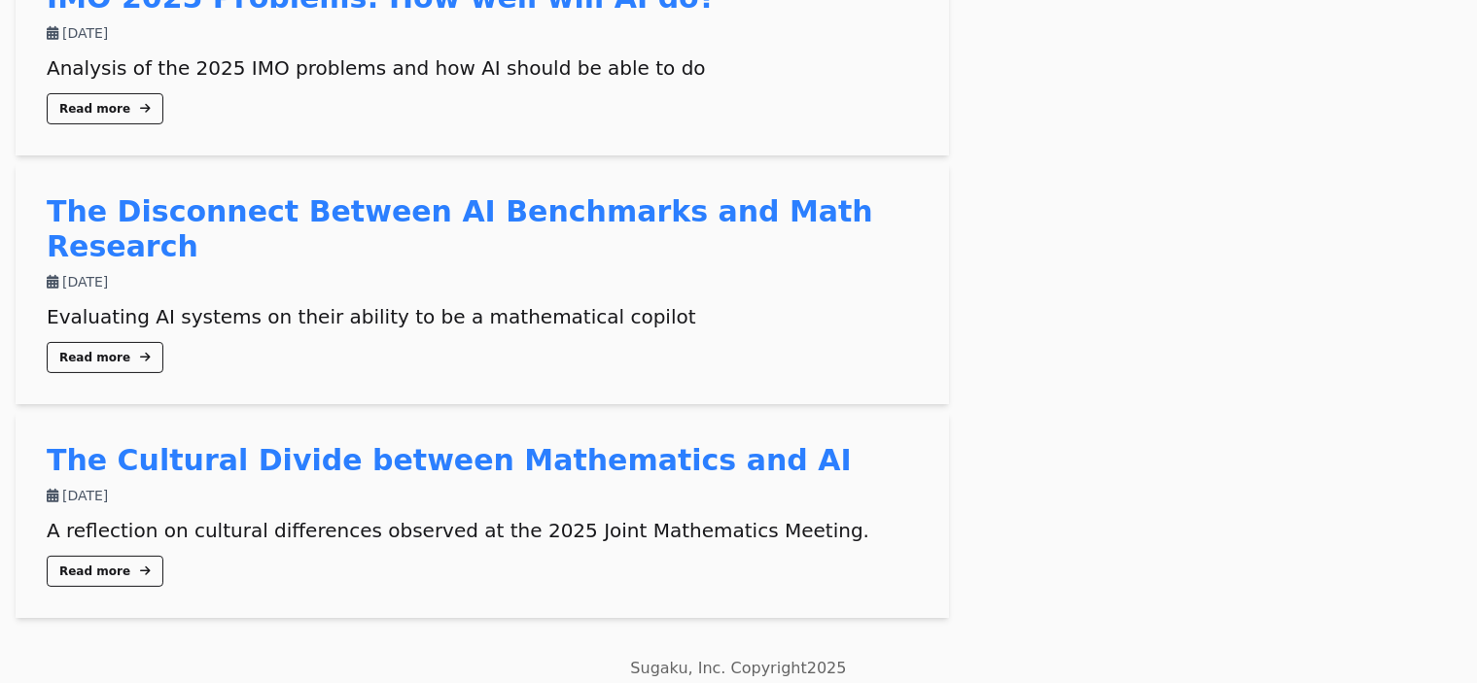
click at [768, 683] on link "Terms and Conditions" at bounding box center [783, 692] width 134 height 15
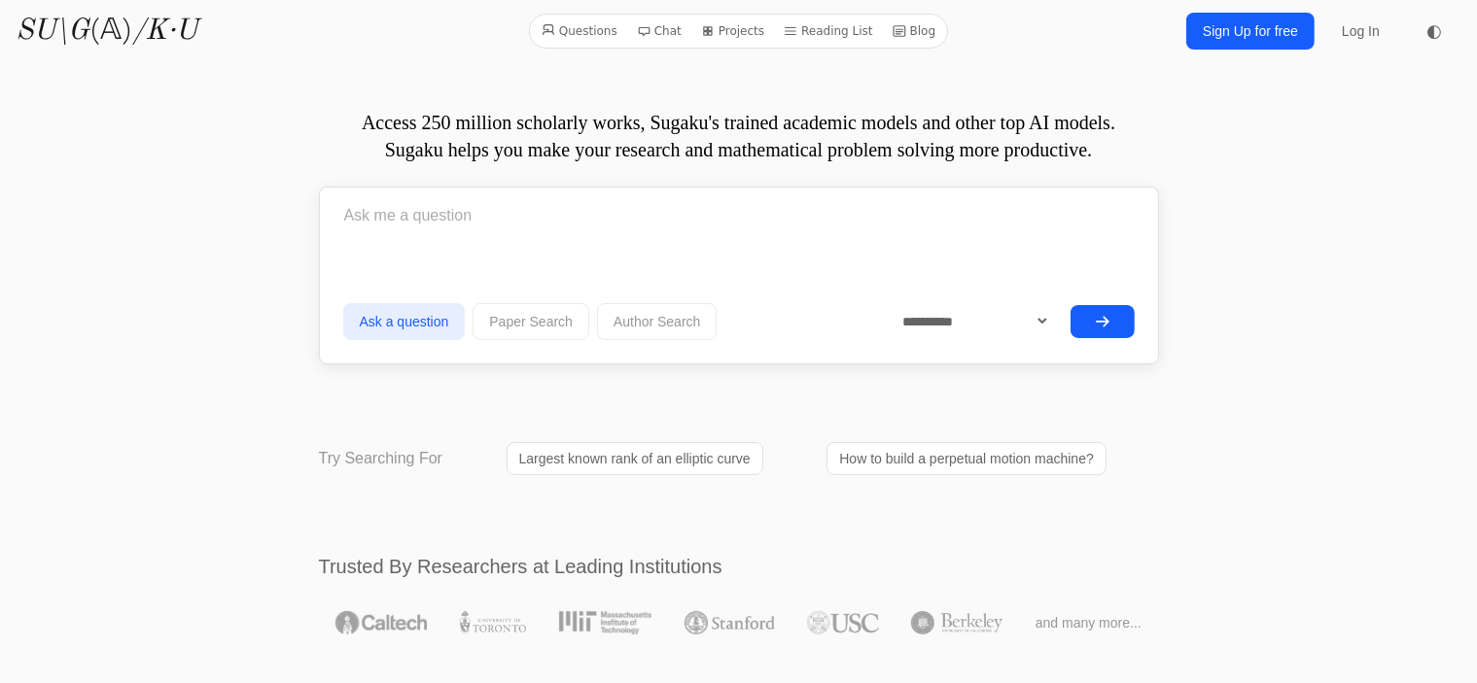
click at [1365, 34] on link "Log In" at bounding box center [1360, 31] width 61 height 35
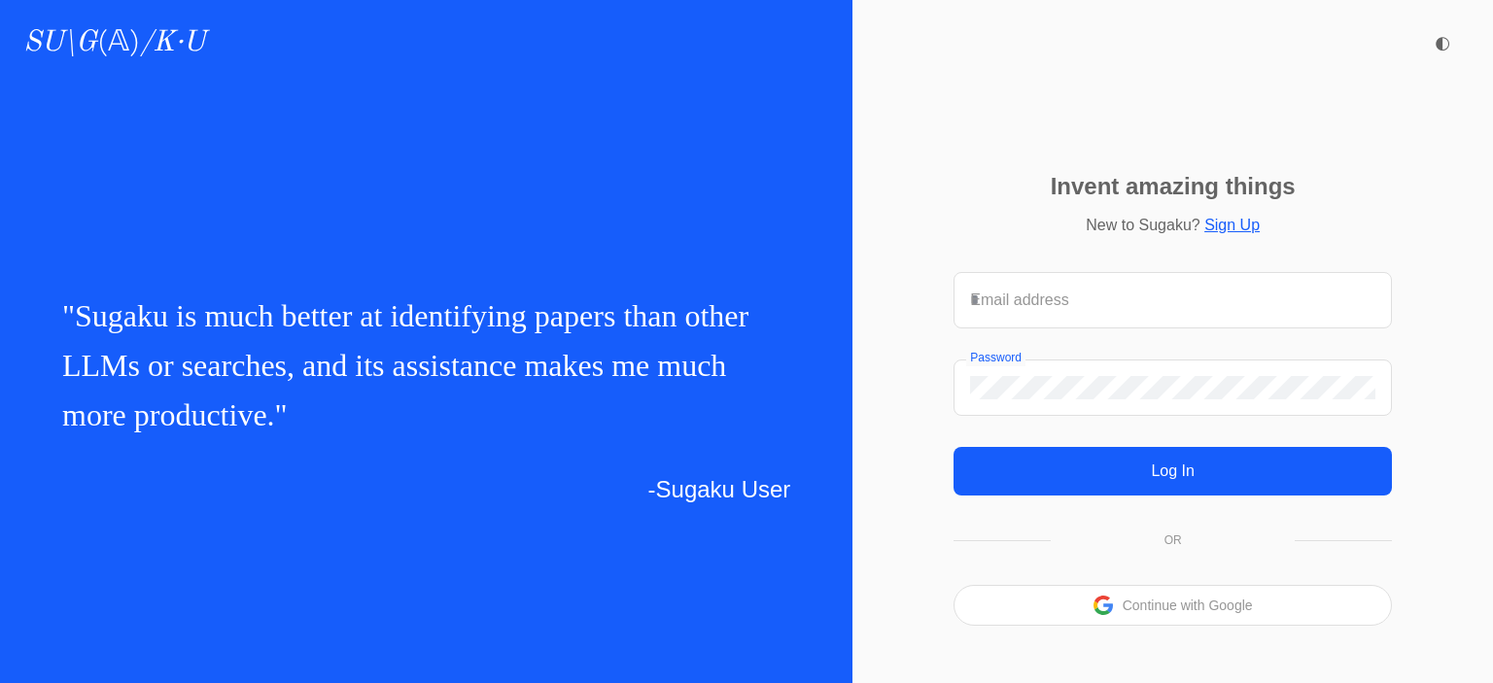
click at [1024, 97] on div "SU\G (𝔸) /K·U ◐ Invent amazing things New to Sugaku? Sign Up Email address OR" at bounding box center [1173, 341] width 641 height 683
